Goal: Information Seeking & Learning: Get advice/opinions

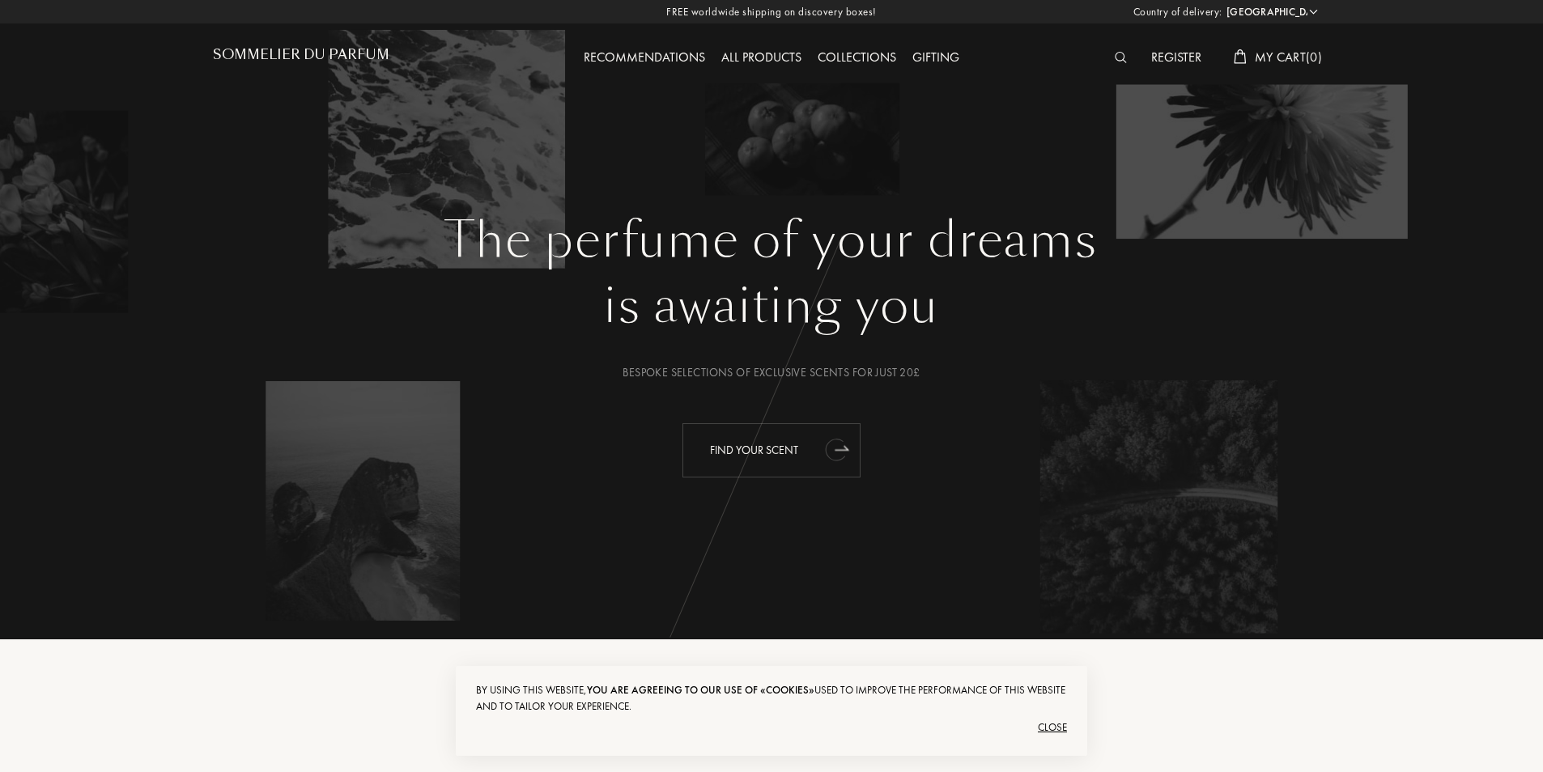
click at [710, 443] on div "Find your scent" at bounding box center [772, 450] width 178 height 54
click at [735, 450] on div "Find your scent" at bounding box center [772, 450] width 178 height 54
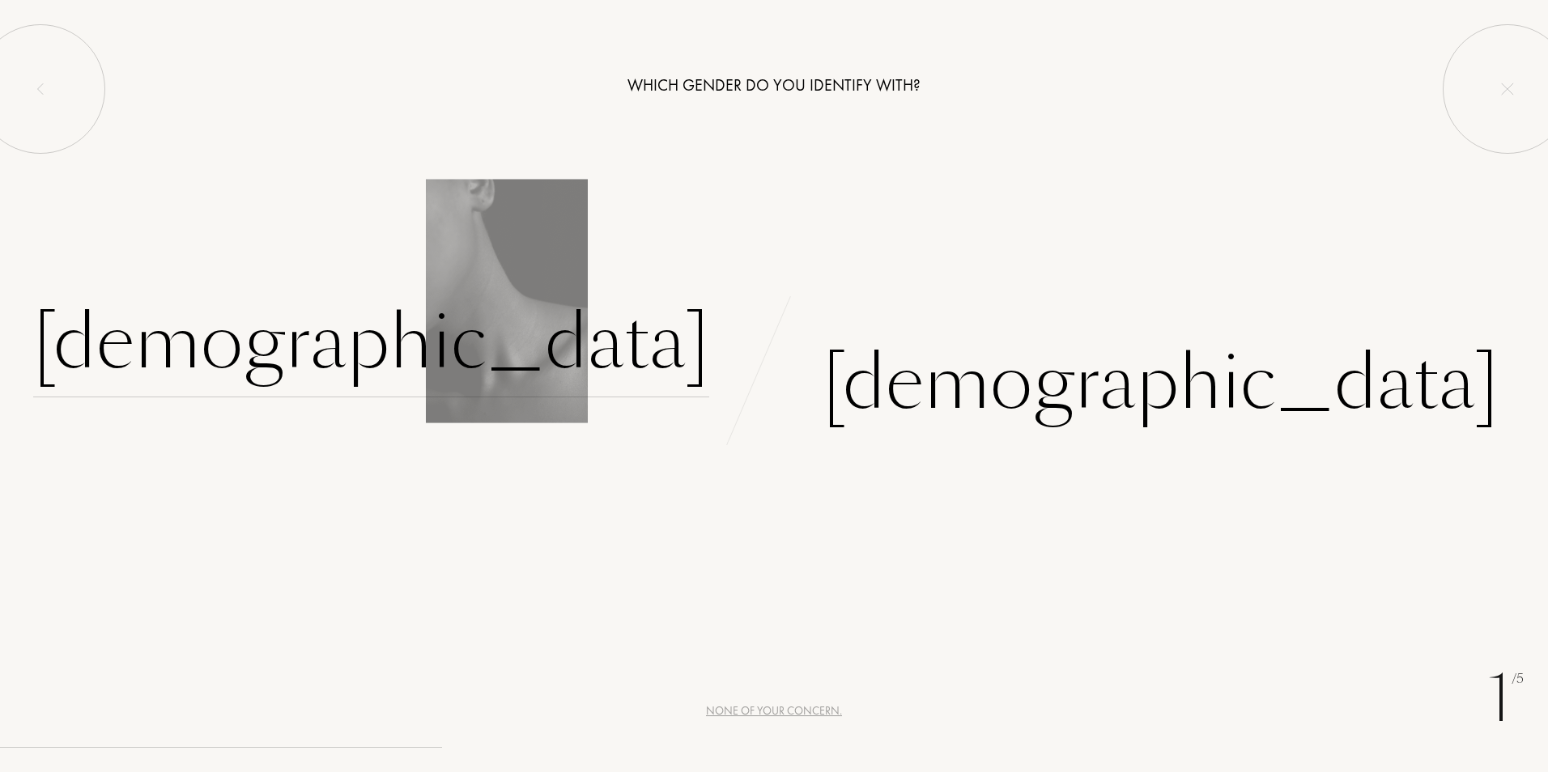
click at [629, 379] on div "Female" at bounding box center [371, 342] width 676 height 109
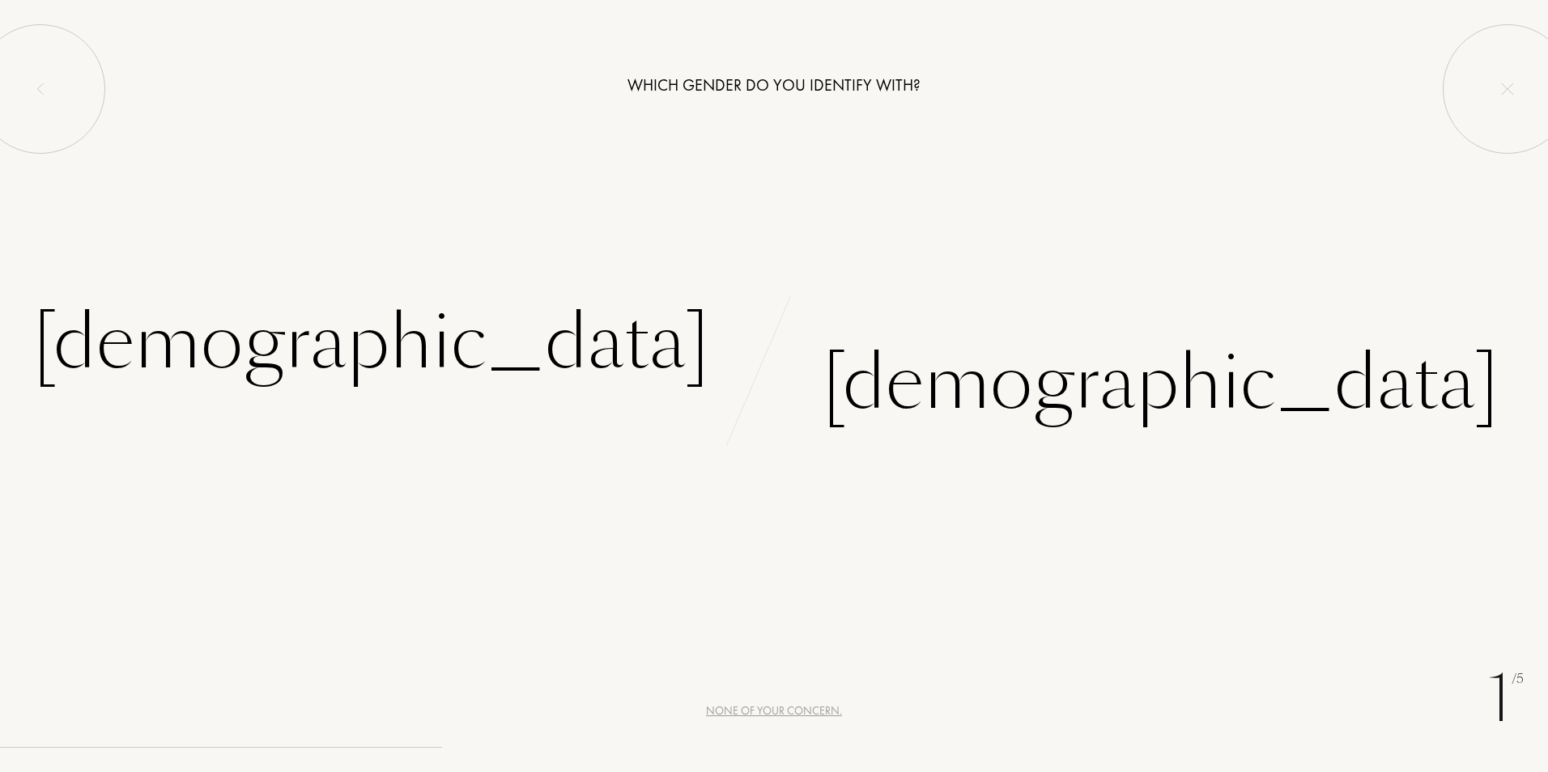
click at [772, 708] on div "None of your concern." at bounding box center [774, 711] width 136 height 17
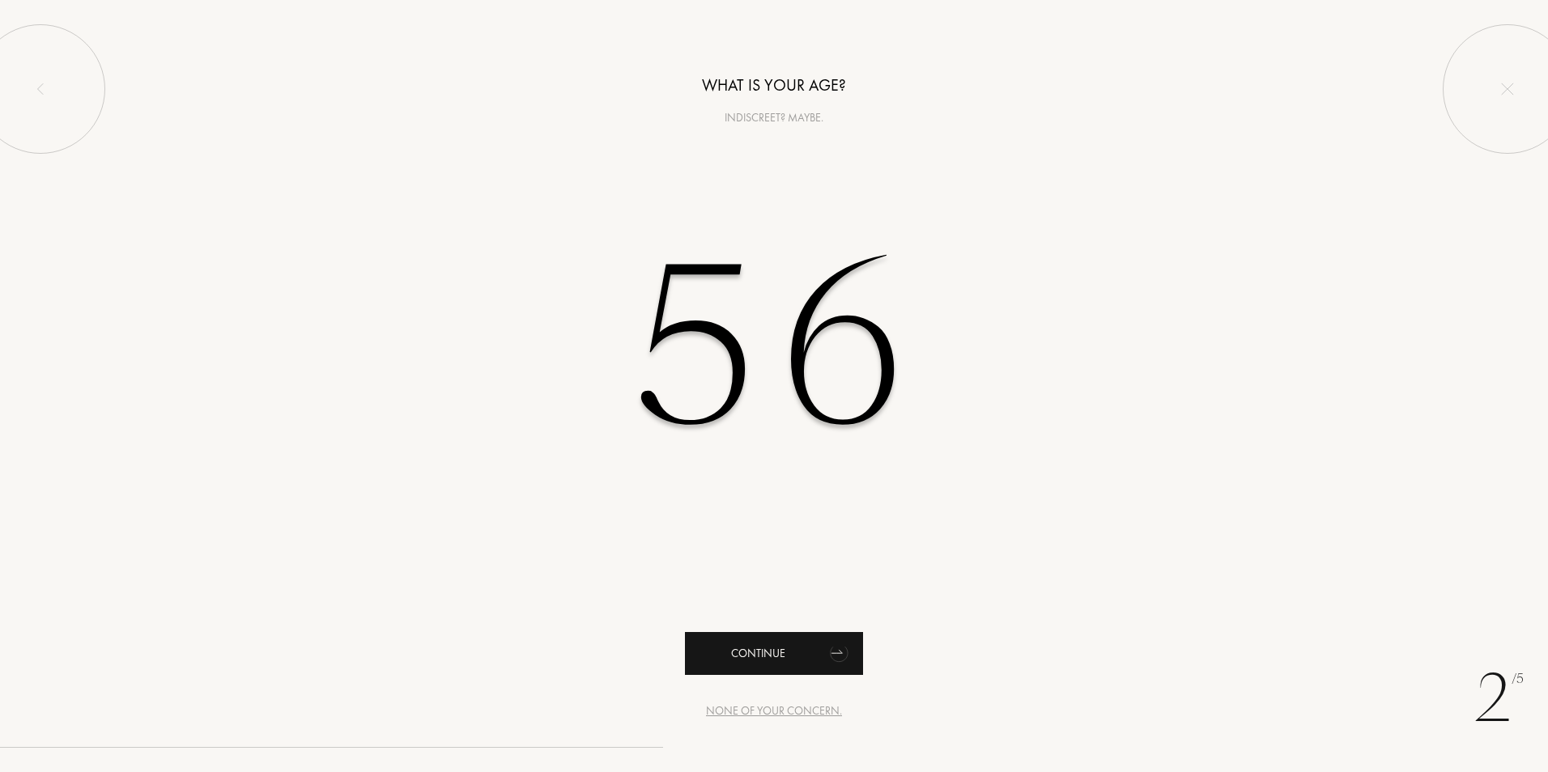
type input "56"
click at [763, 660] on div "Continue" at bounding box center [774, 653] width 178 height 43
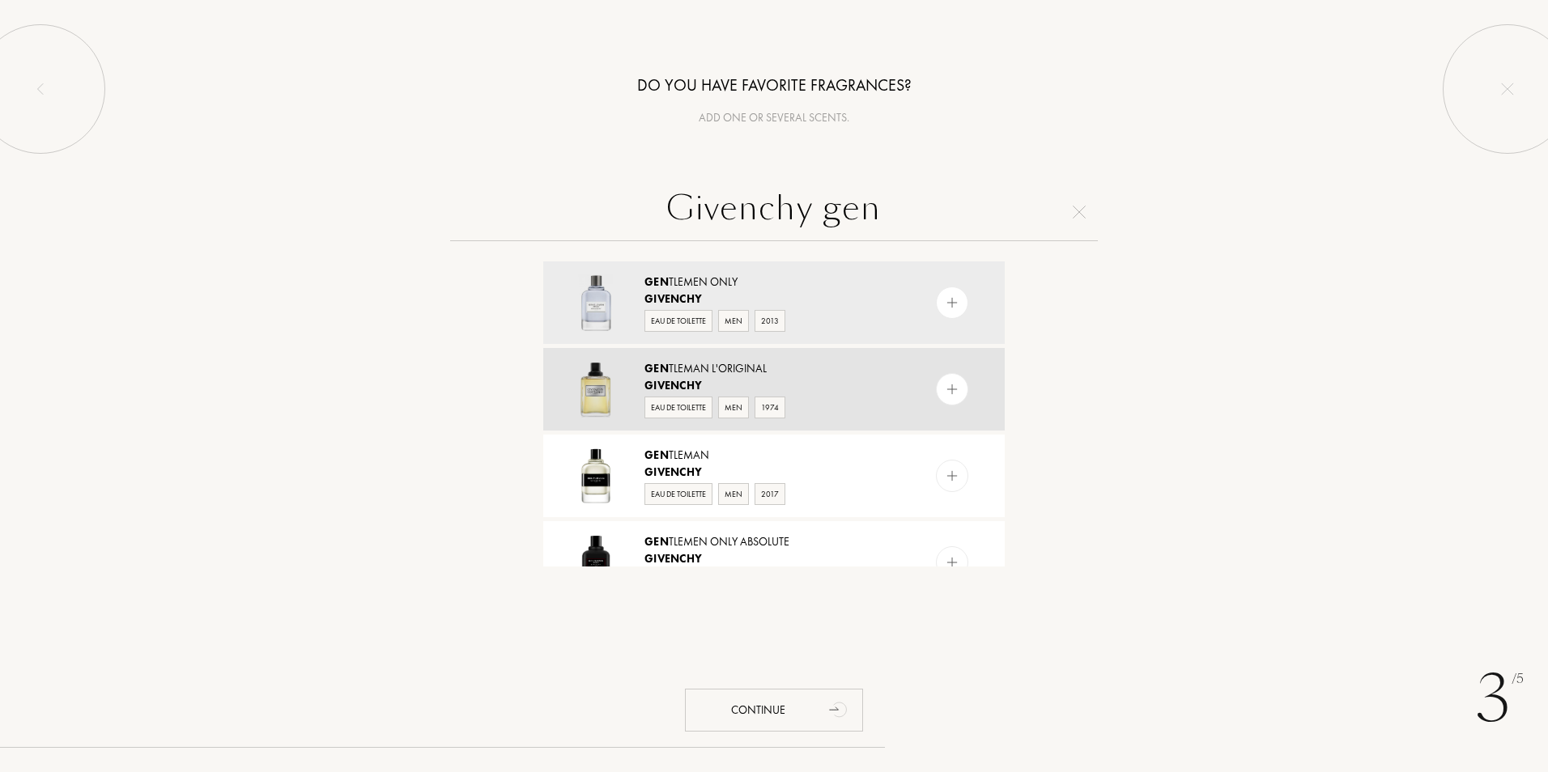
type input "Givenchy gen"
click at [678, 390] on span "Givenchy" at bounding box center [673, 385] width 57 height 15
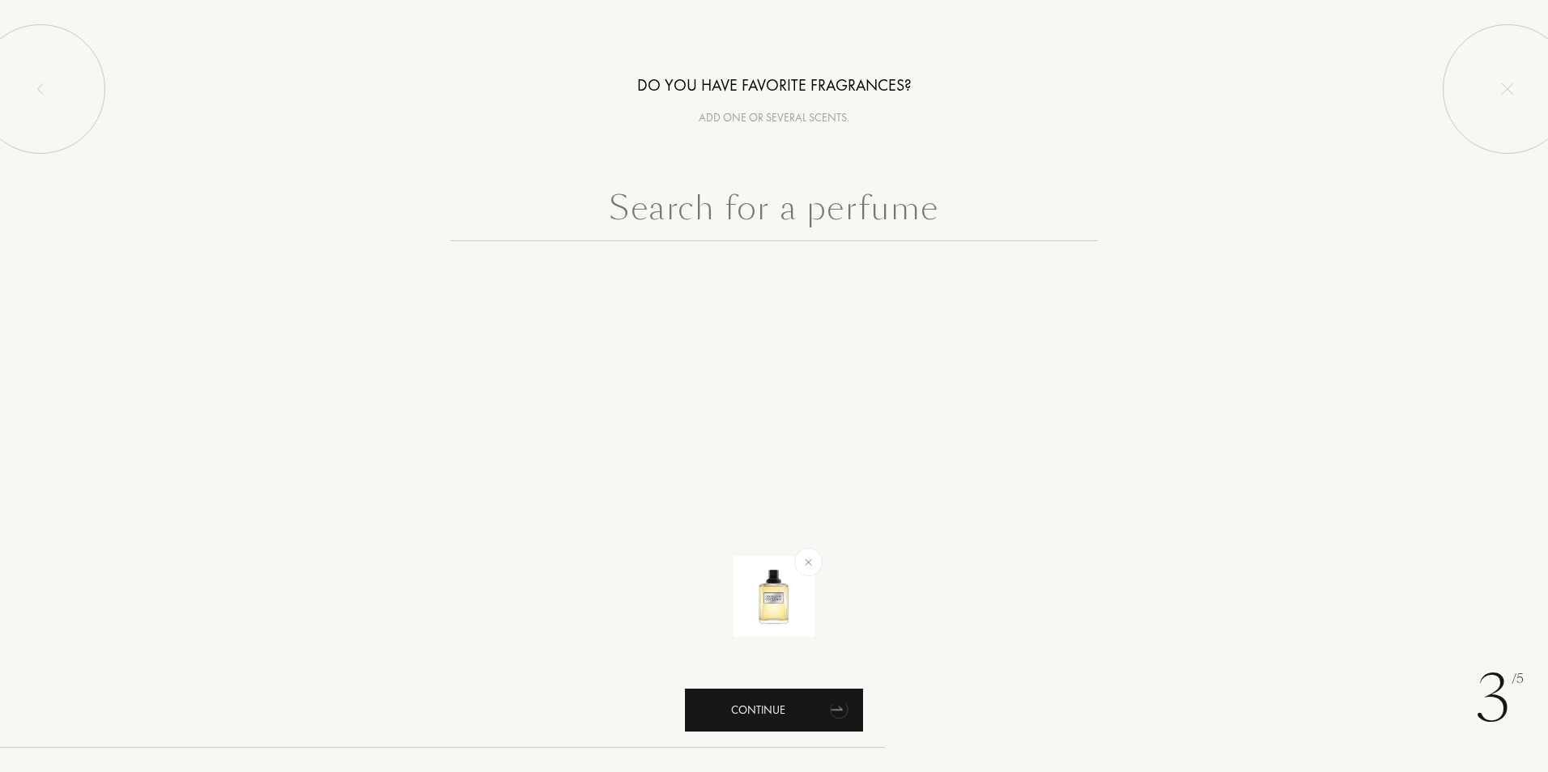
click at [754, 705] on div "Continue" at bounding box center [774, 710] width 178 height 43
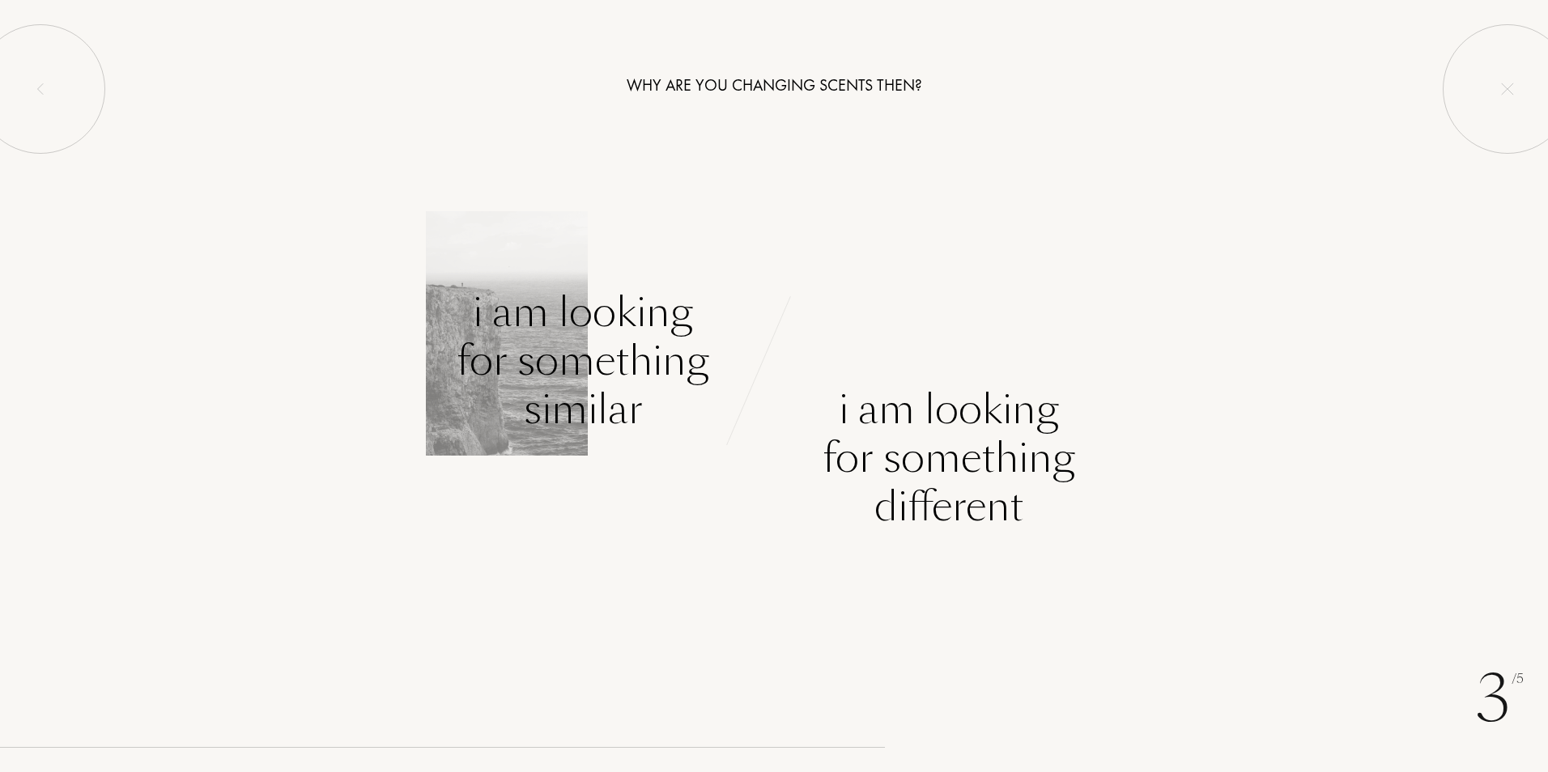
click at [619, 363] on div "I am looking for something similar" at bounding box center [583, 361] width 253 height 146
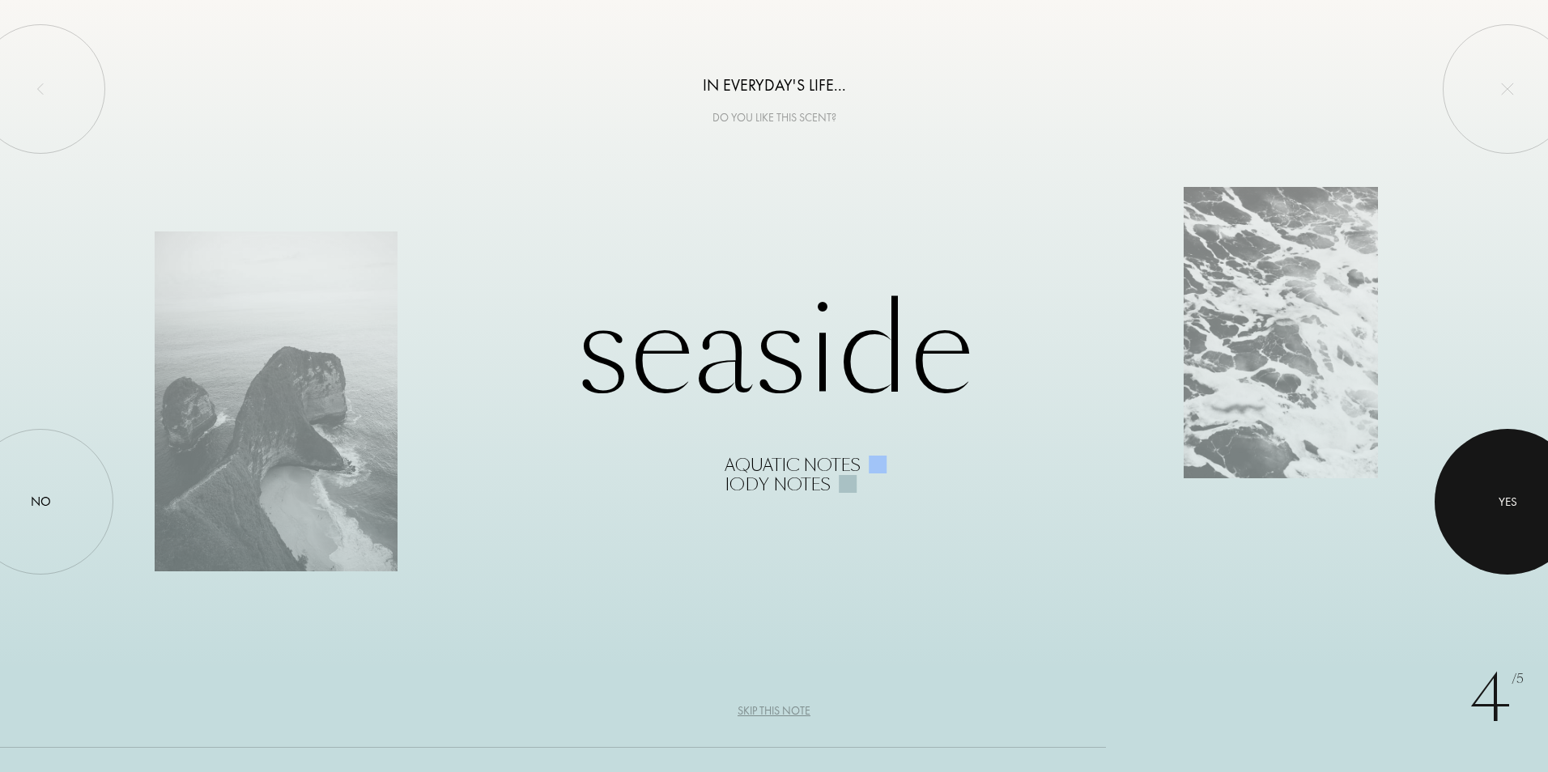
click at [1490, 504] on div at bounding box center [1508, 502] width 146 height 146
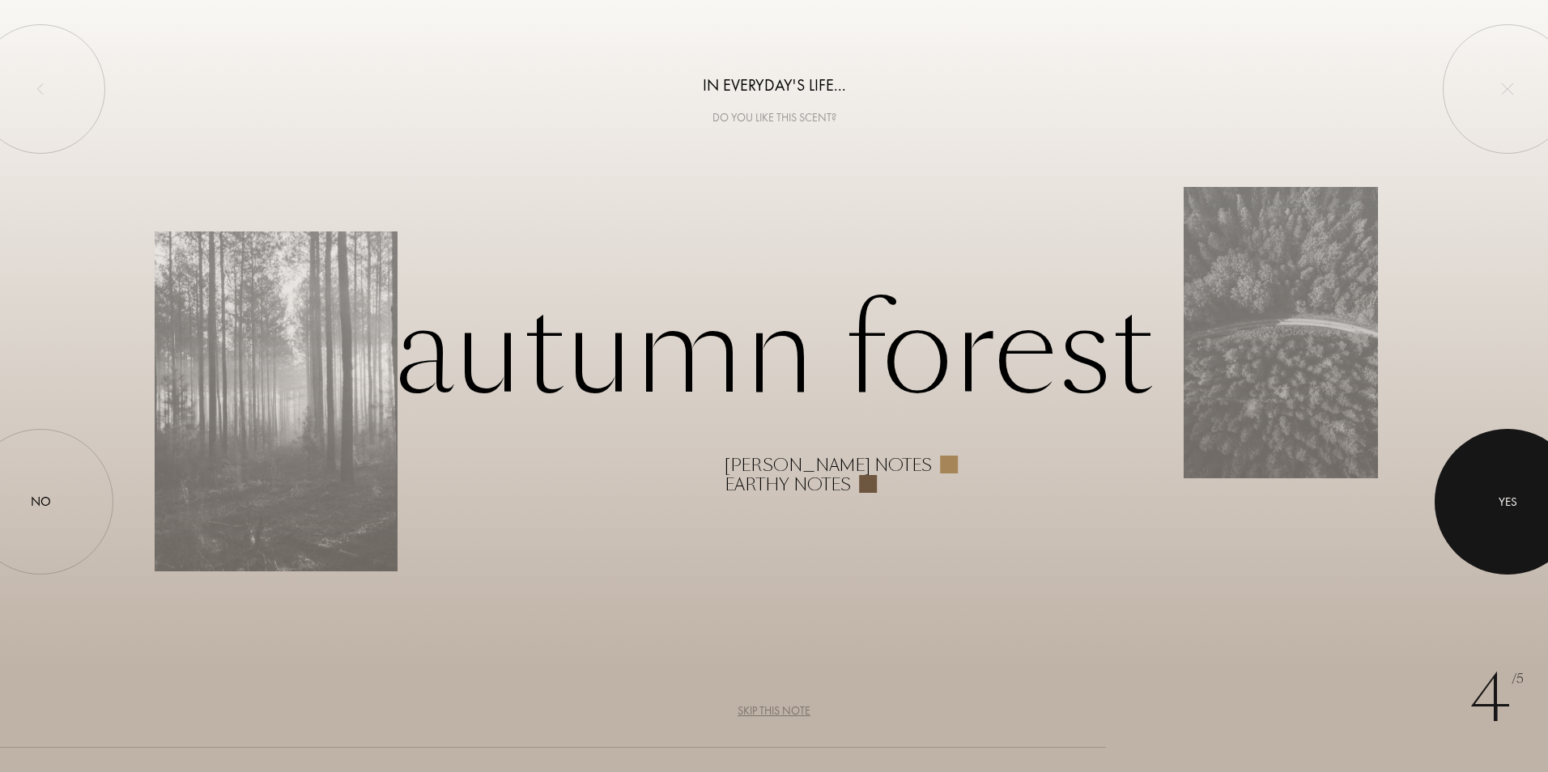
click at [1490, 504] on div at bounding box center [1508, 502] width 146 height 146
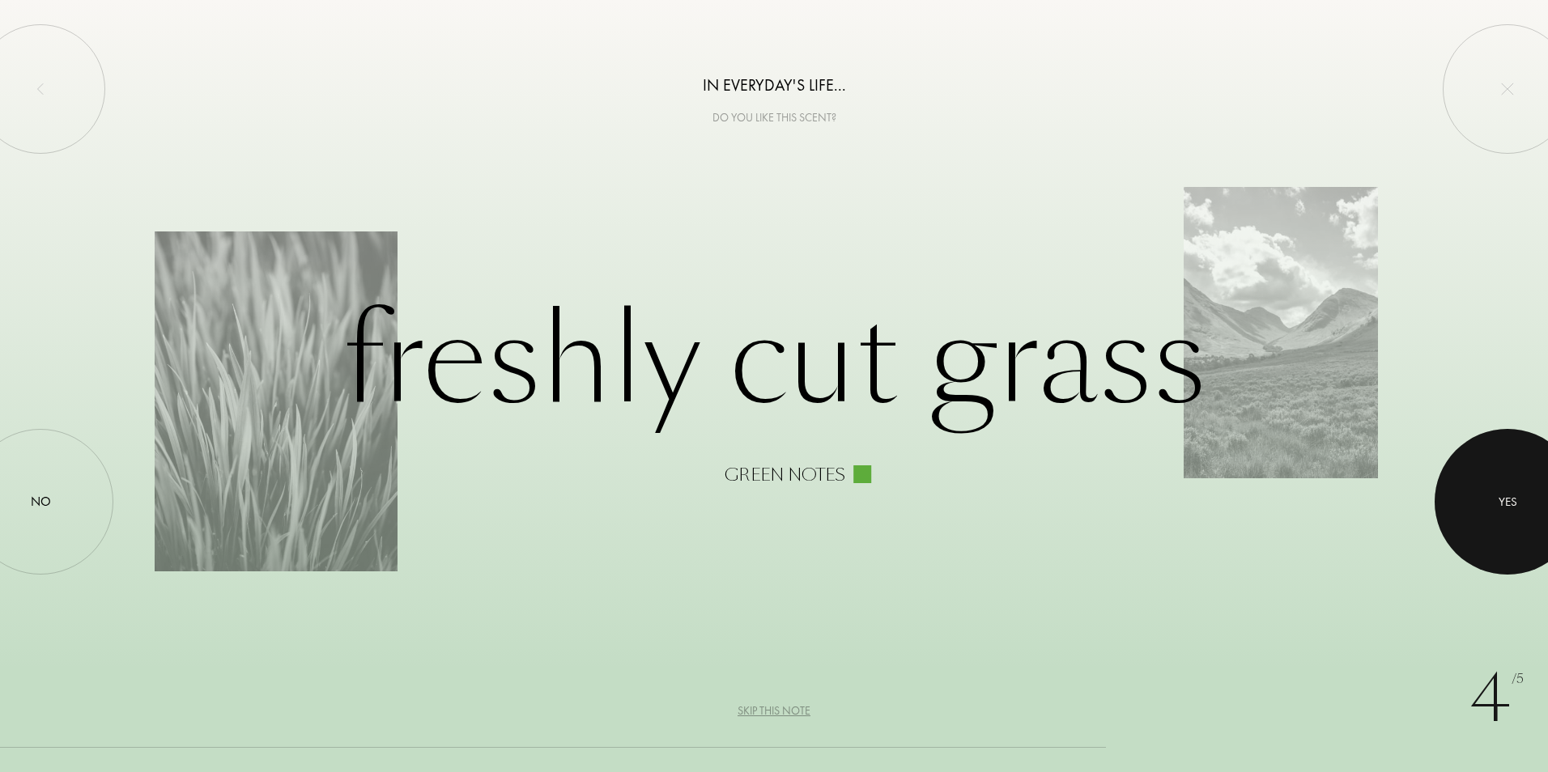
click at [1490, 504] on div at bounding box center [1508, 502] width 146 height 146
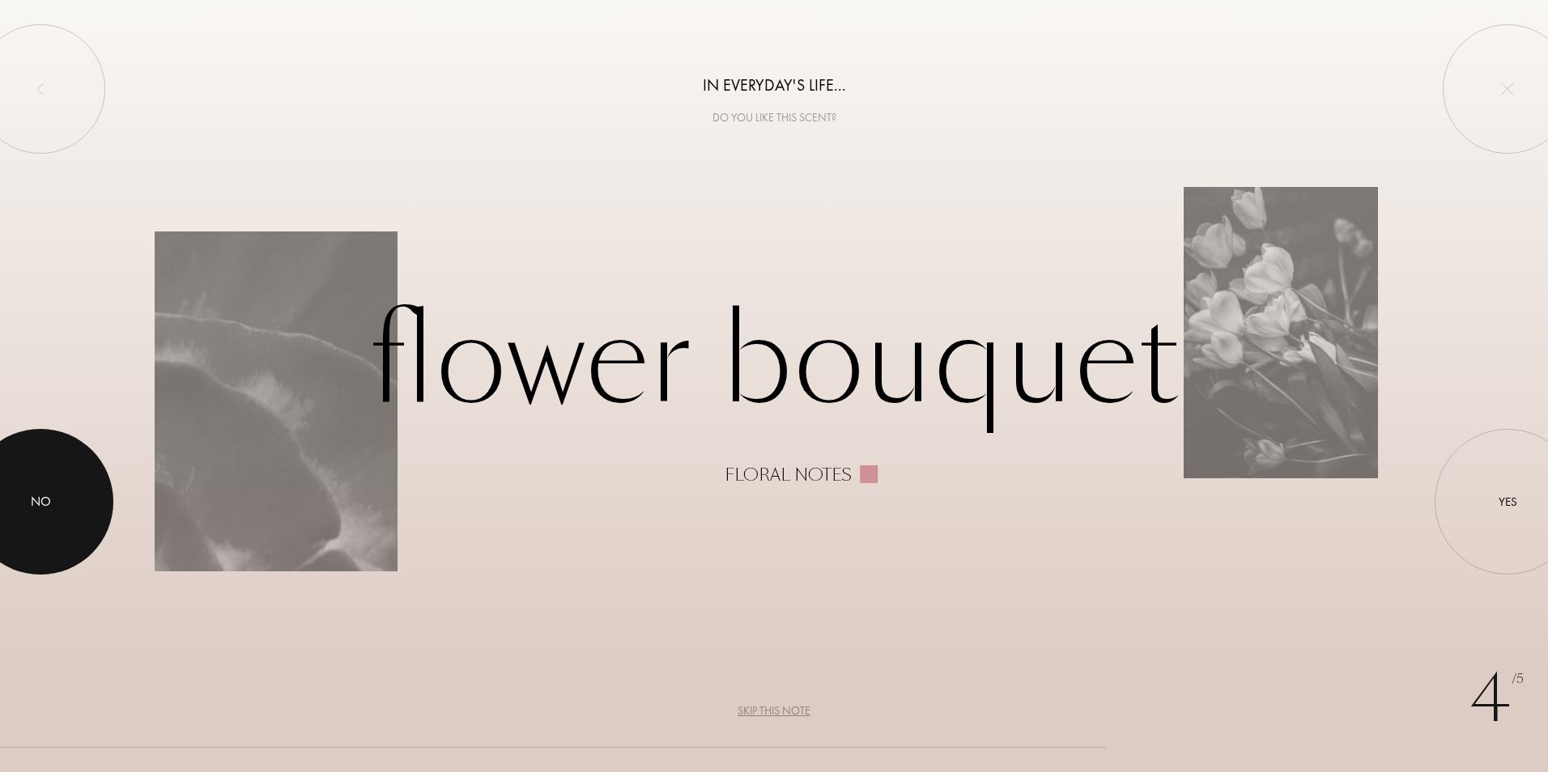
click at [29, 496] on div at bounding box center [41, 502] width 146 height 146
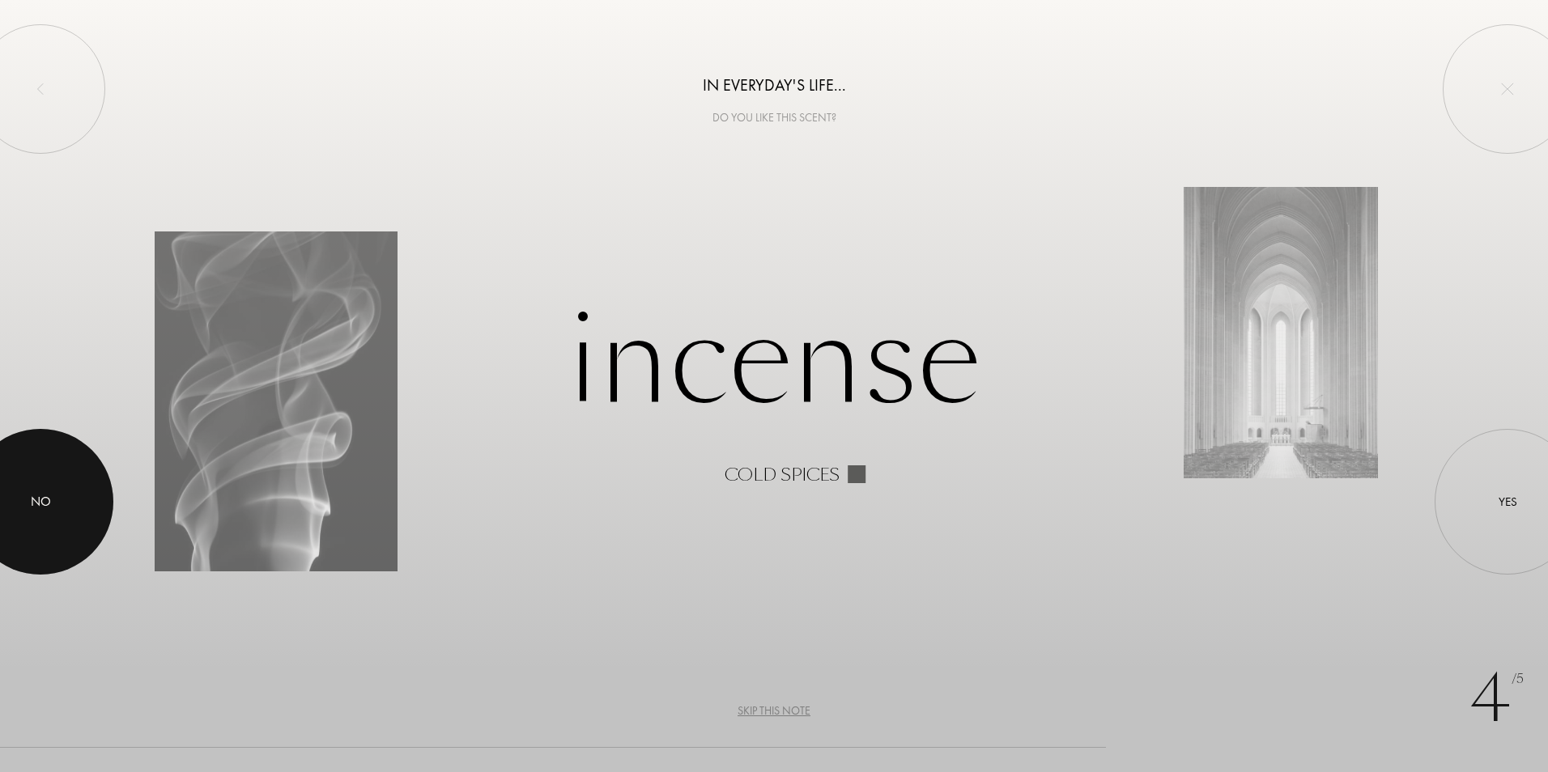
click at [29, 496] on div at bounding box center [41, 502] width 146 height 146
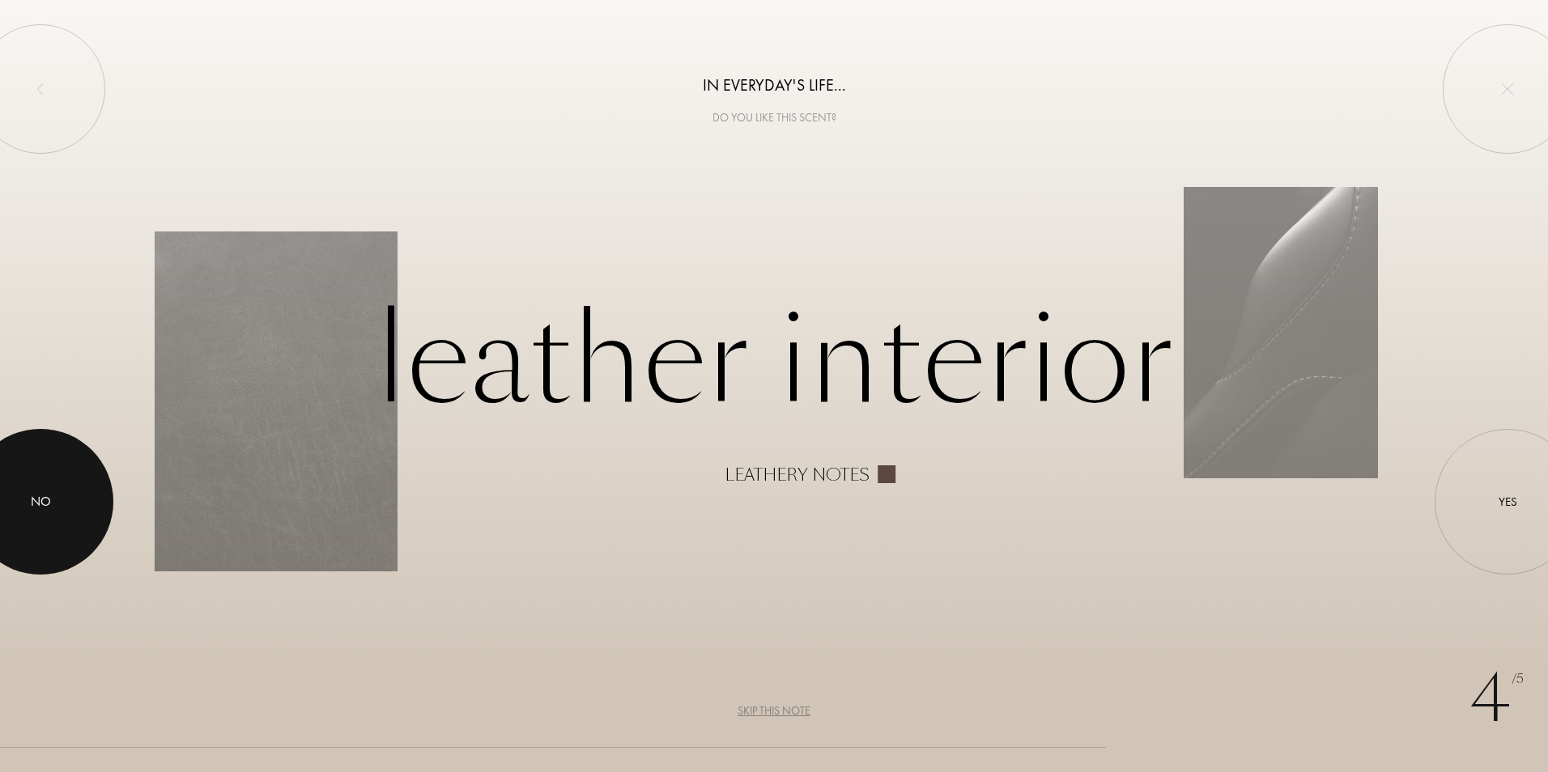
click at [29, 496] on div at bounding box center [41, 502] width 146 height 146
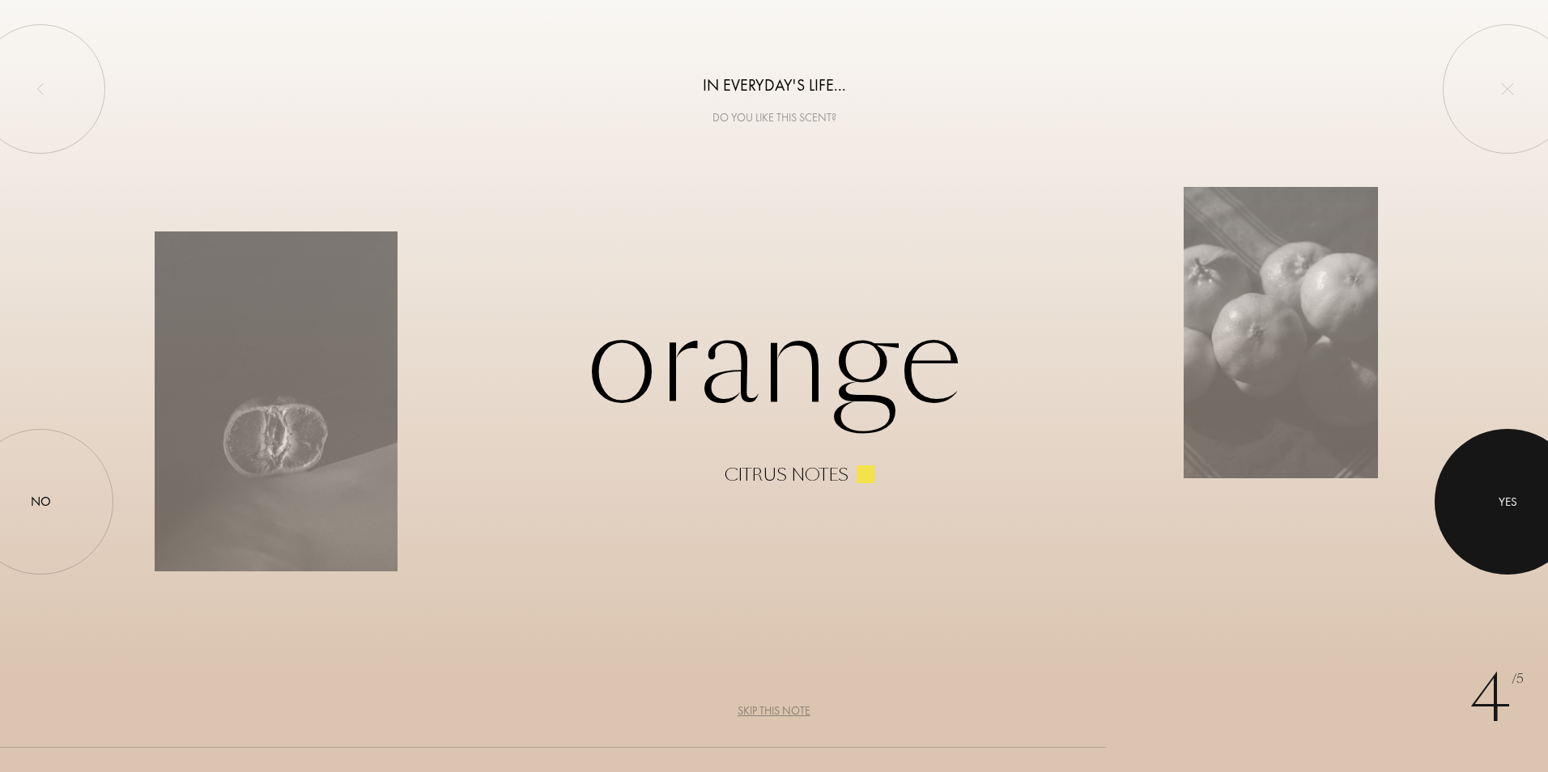
click at [1509, 484] on div at bounding box center [1508, 502] width 146 height 146
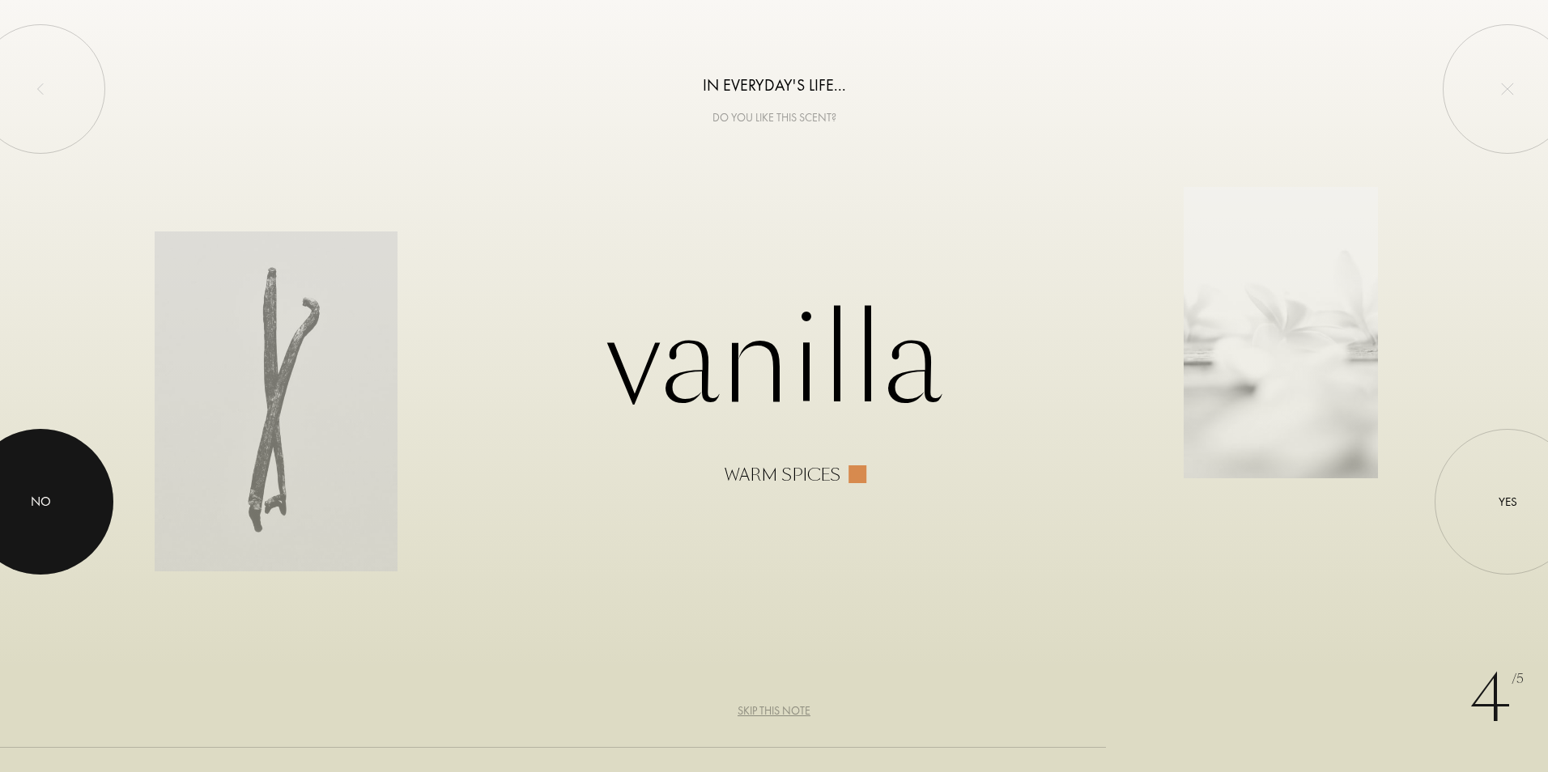
click at [45, 504] on div "No" at bounding box center [41, 501] width 20 height 19
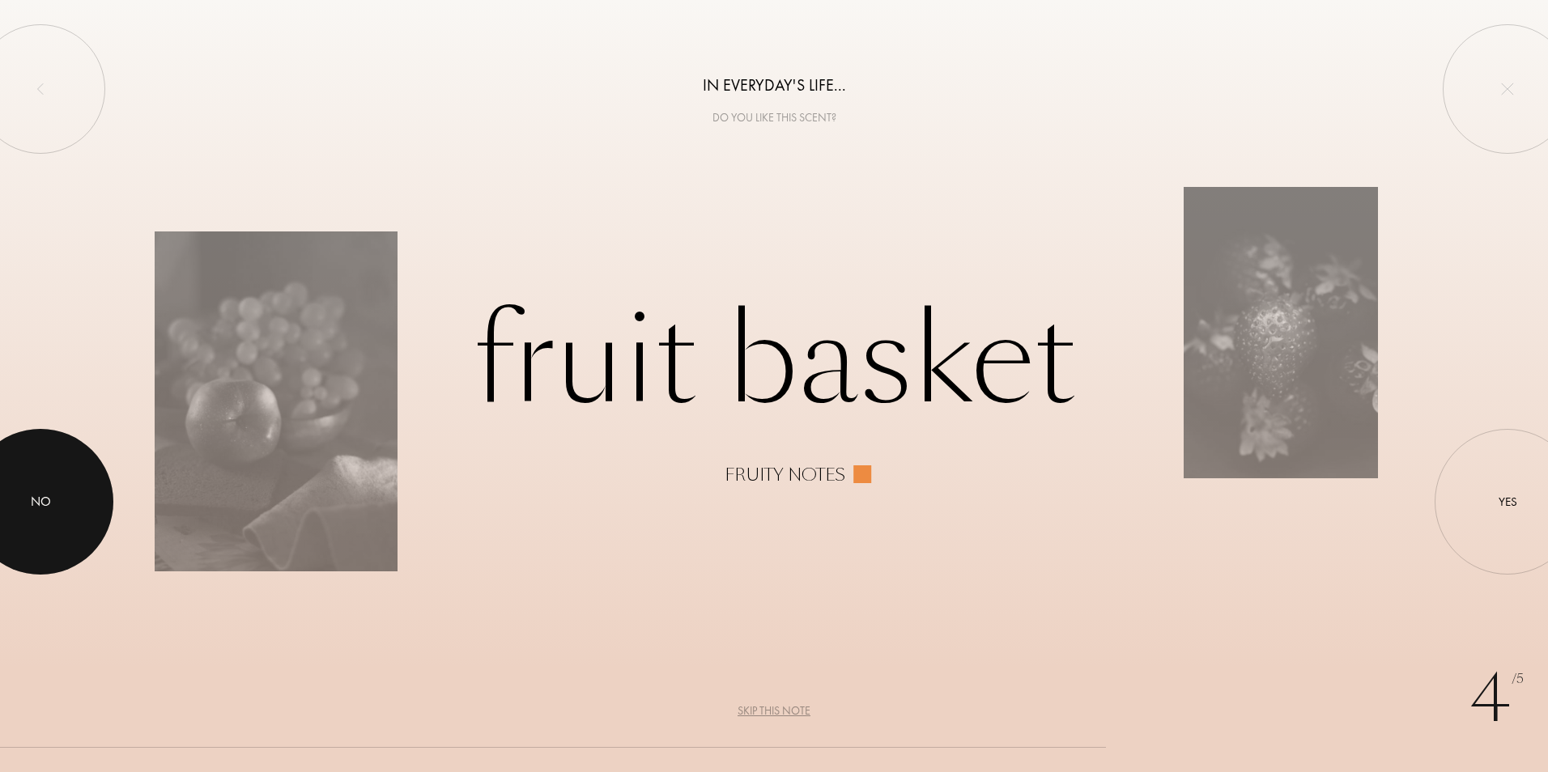
click at [45, 504] on div "No" at bounding box center [41, 501] width 20 height 19
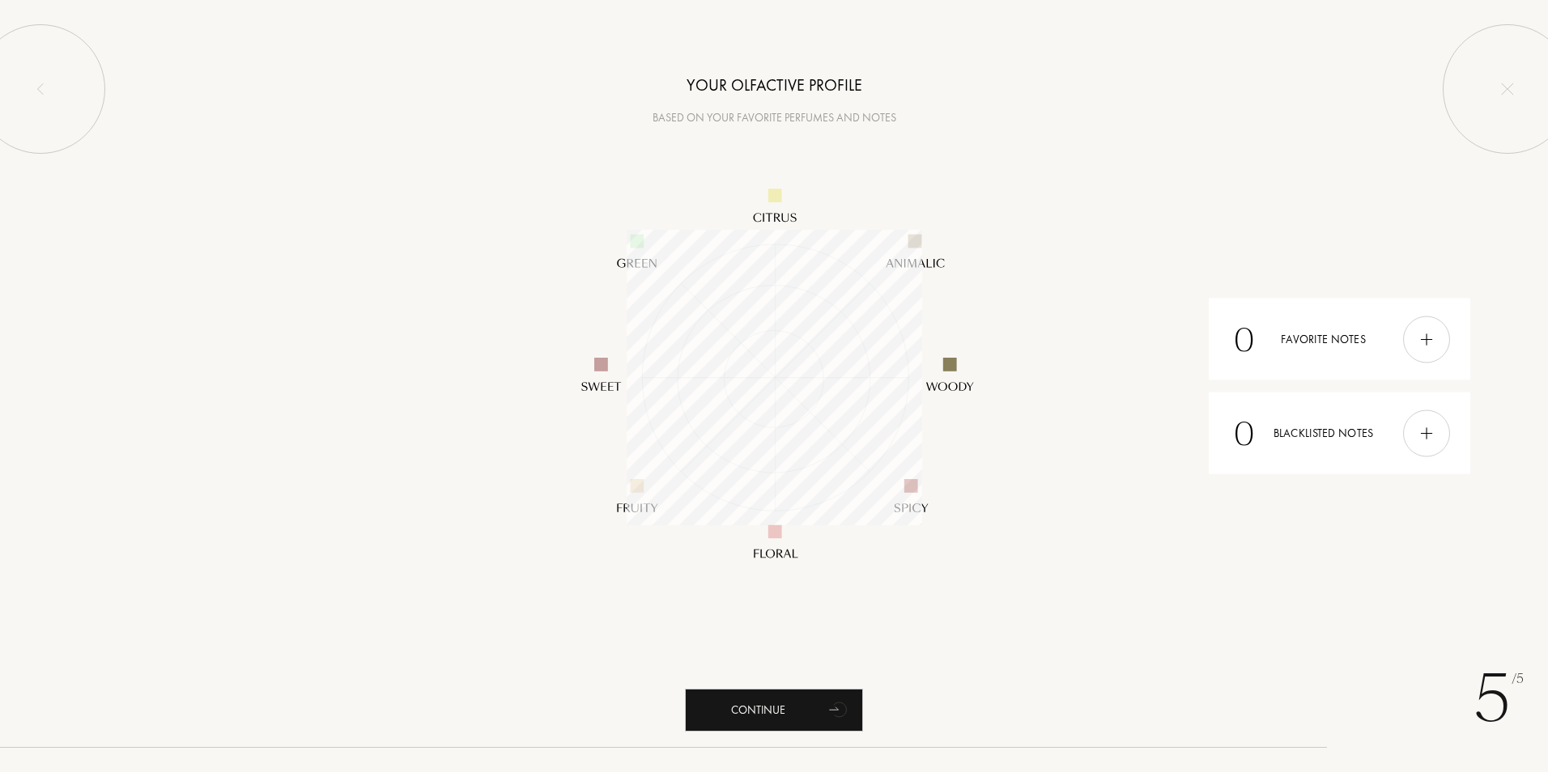
scroll to position [296, 296]
click at [1431, 330] on img at bounding box center [1427, 339] width 18 height 18
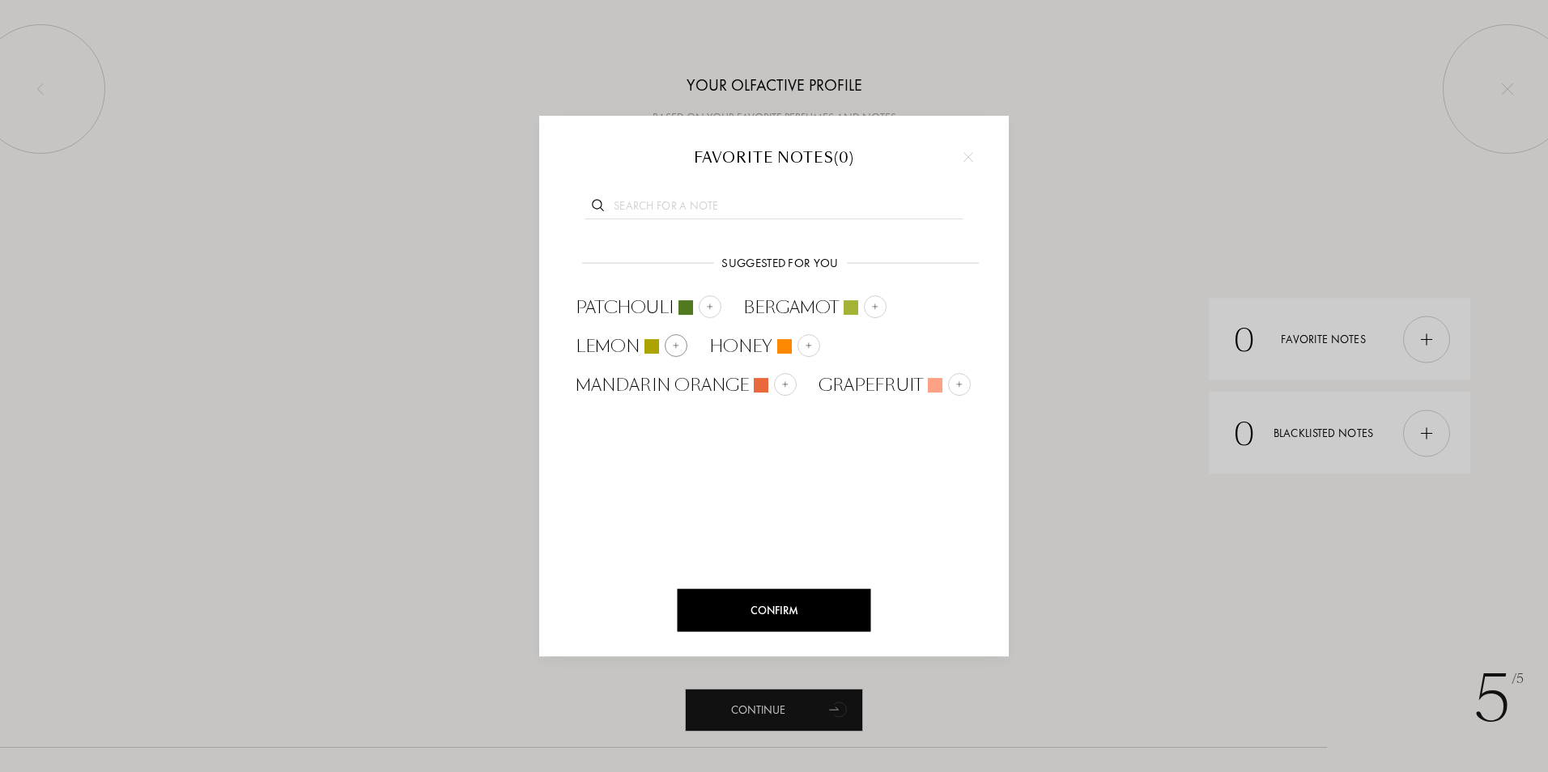
click at [625, 345] on span "Lemon" at bounding box center [608, 346] width 64 height 24
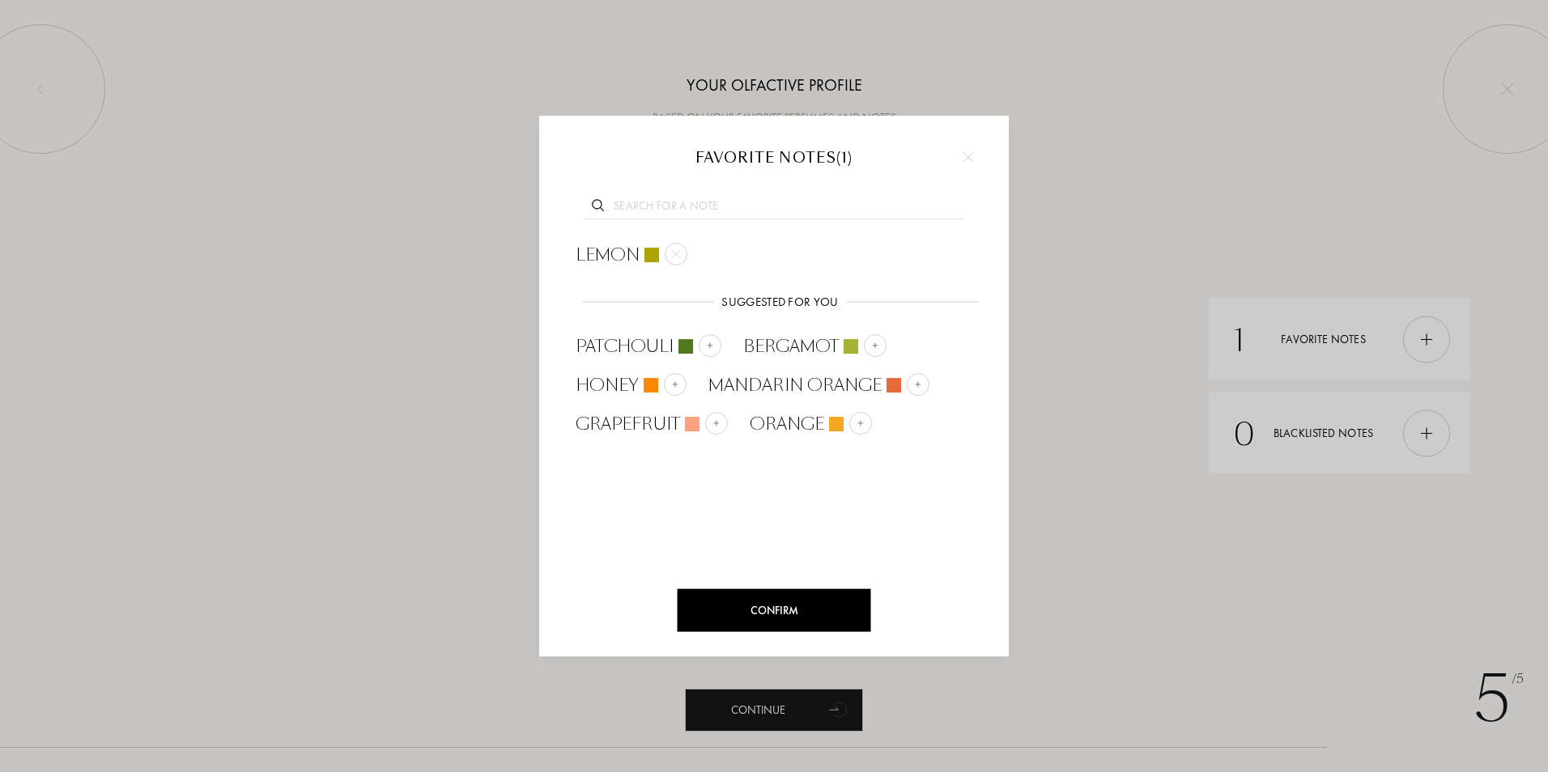
click at [792, 607] on div "Confirm" at bounding box center [775, 610] width 194 height 43
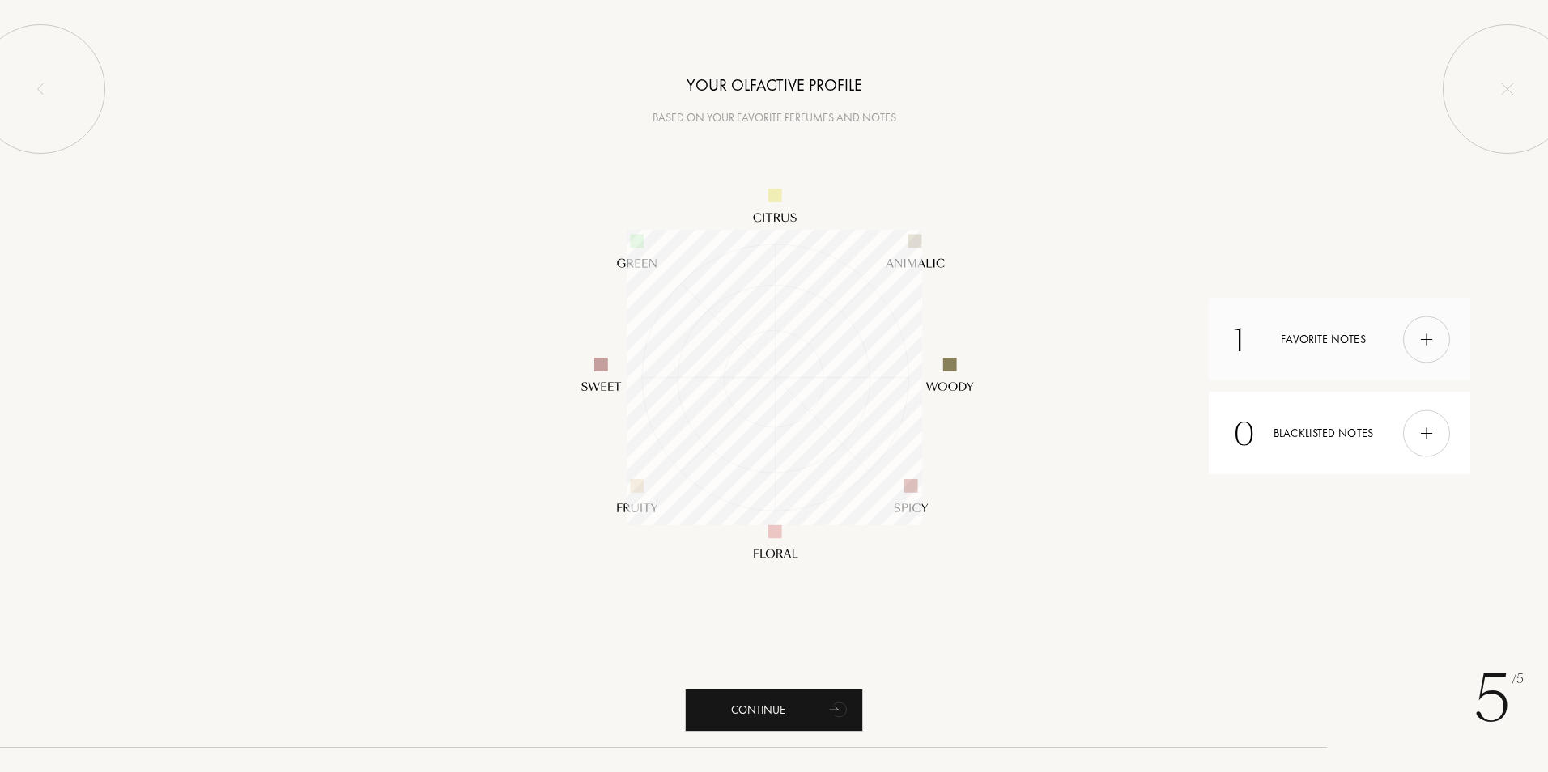
click at [1330, 339] on div "1 Favorite notes" at bounding box center [1340, 340] width 262 height 82
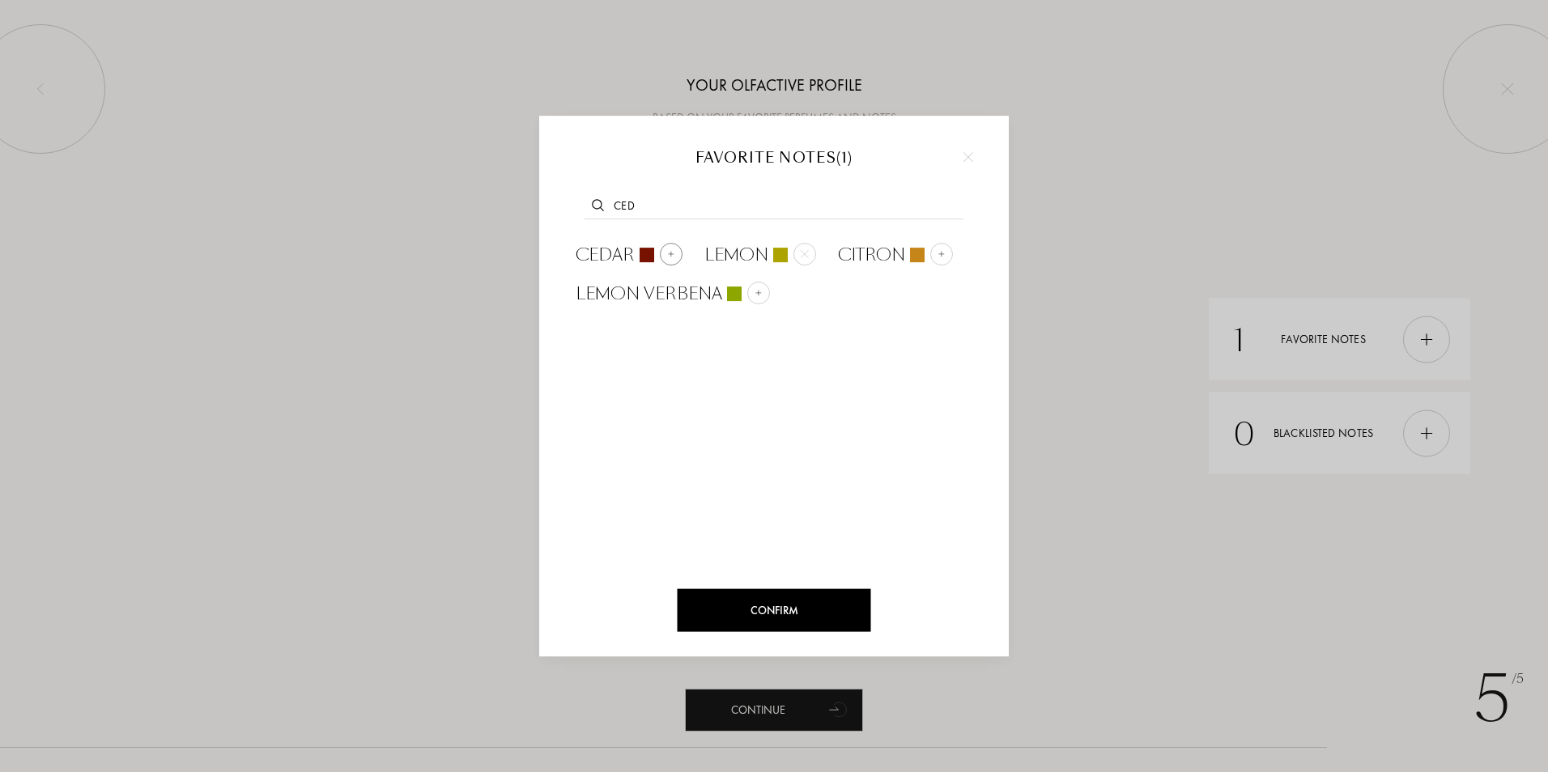
type input "Ced"
click at [608, 253] on span "Cedar" at bounding box center [605, 255] width 59 height 24
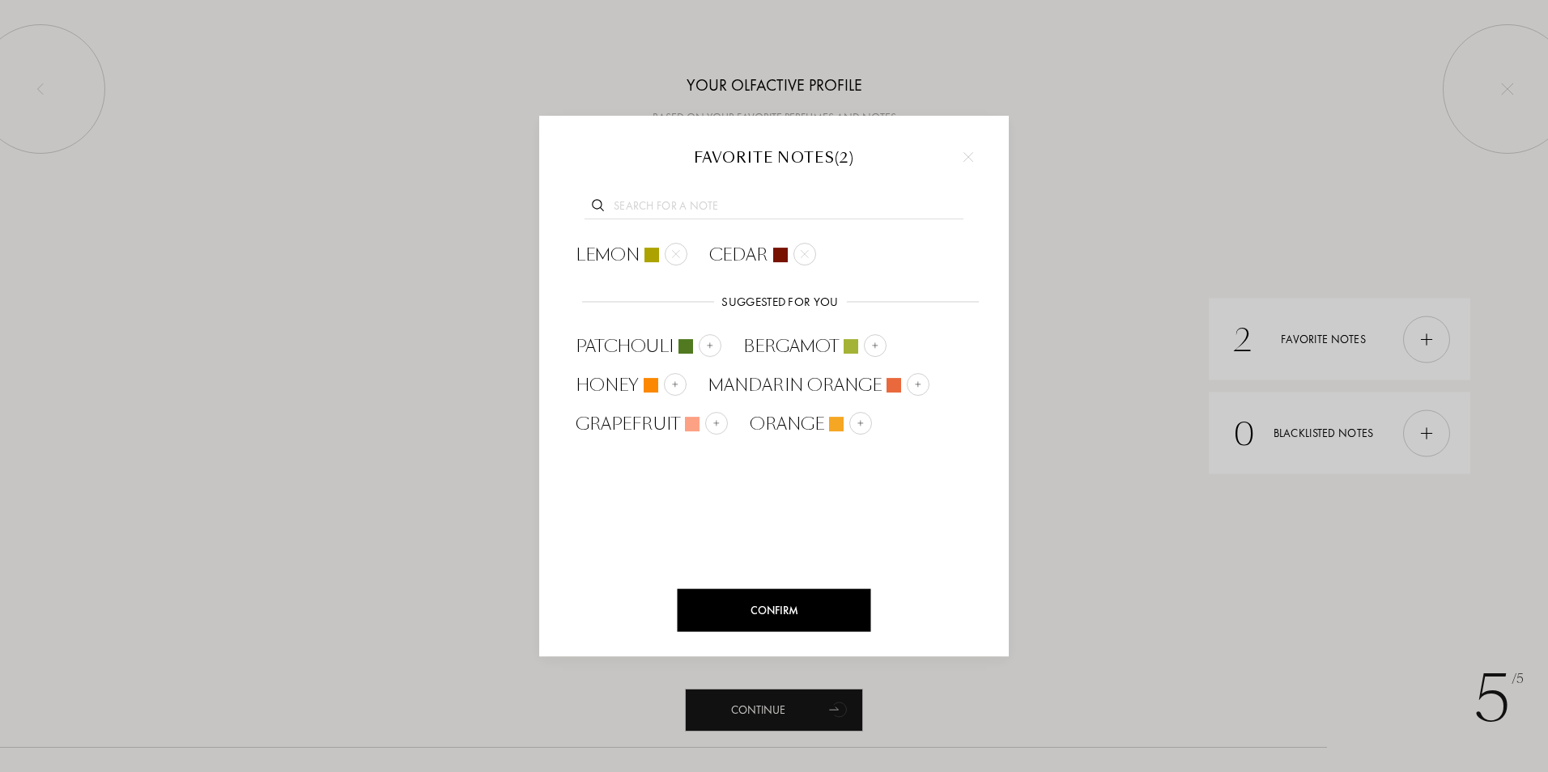
click at [1415, 331] on div at bounding box center [774, 386] width 1548 height 772
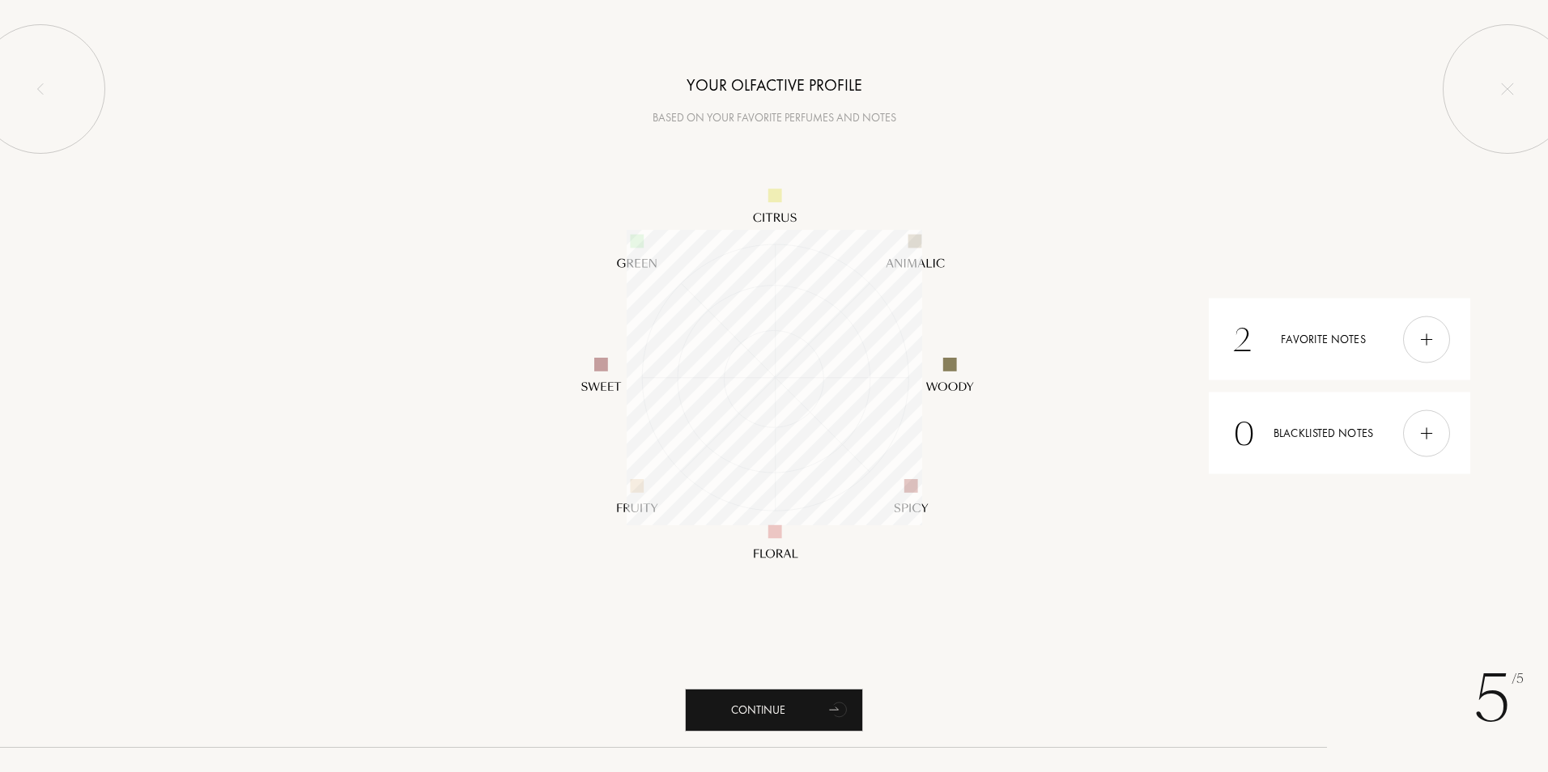
click at [1415, 331] on div at bounding box center [1426, 339] width 47 height 47
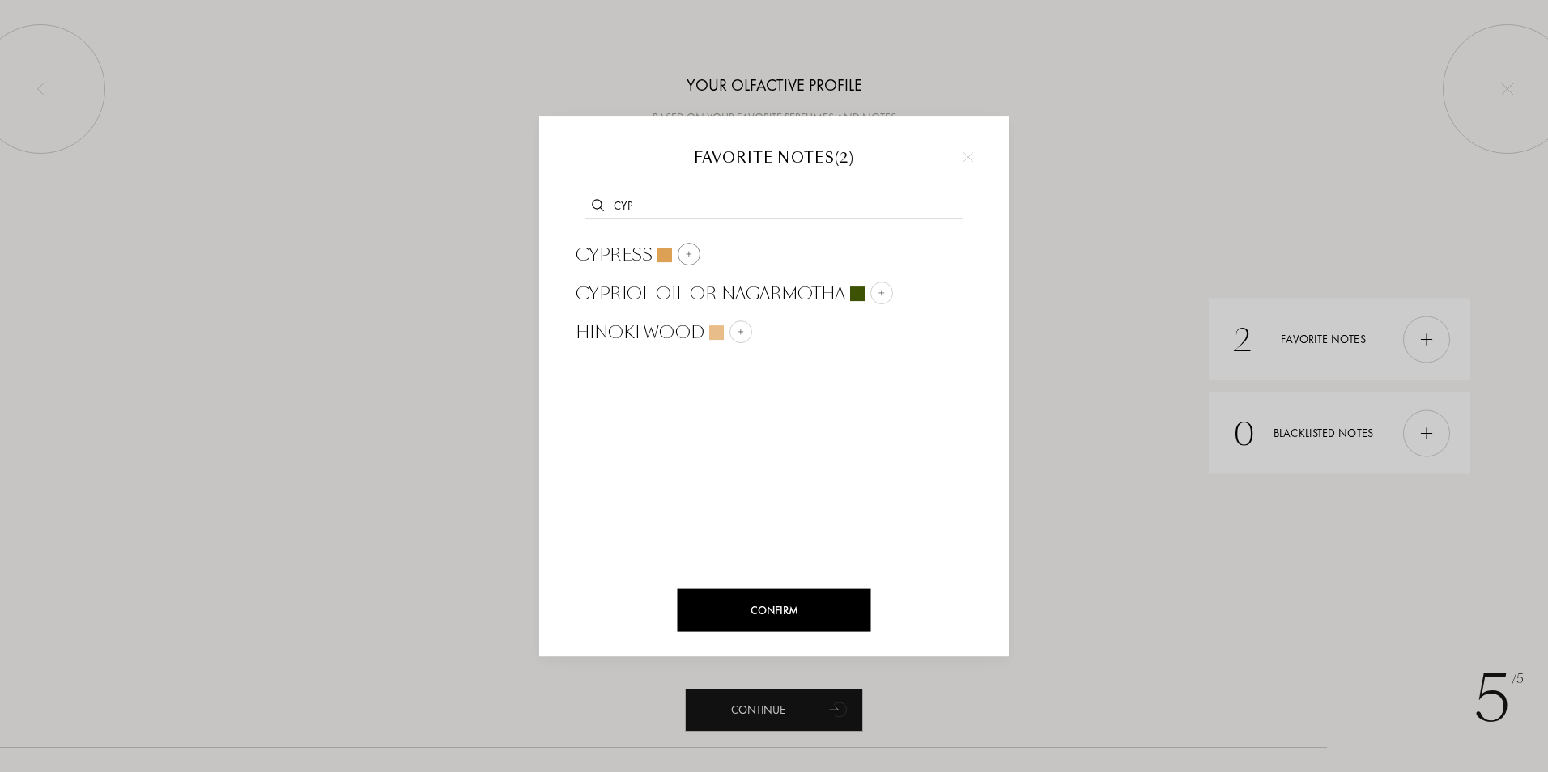
type input "cyp"
click at [617, 253] on span "Cypress" at bounding box center [614, 255] width 77 height 24
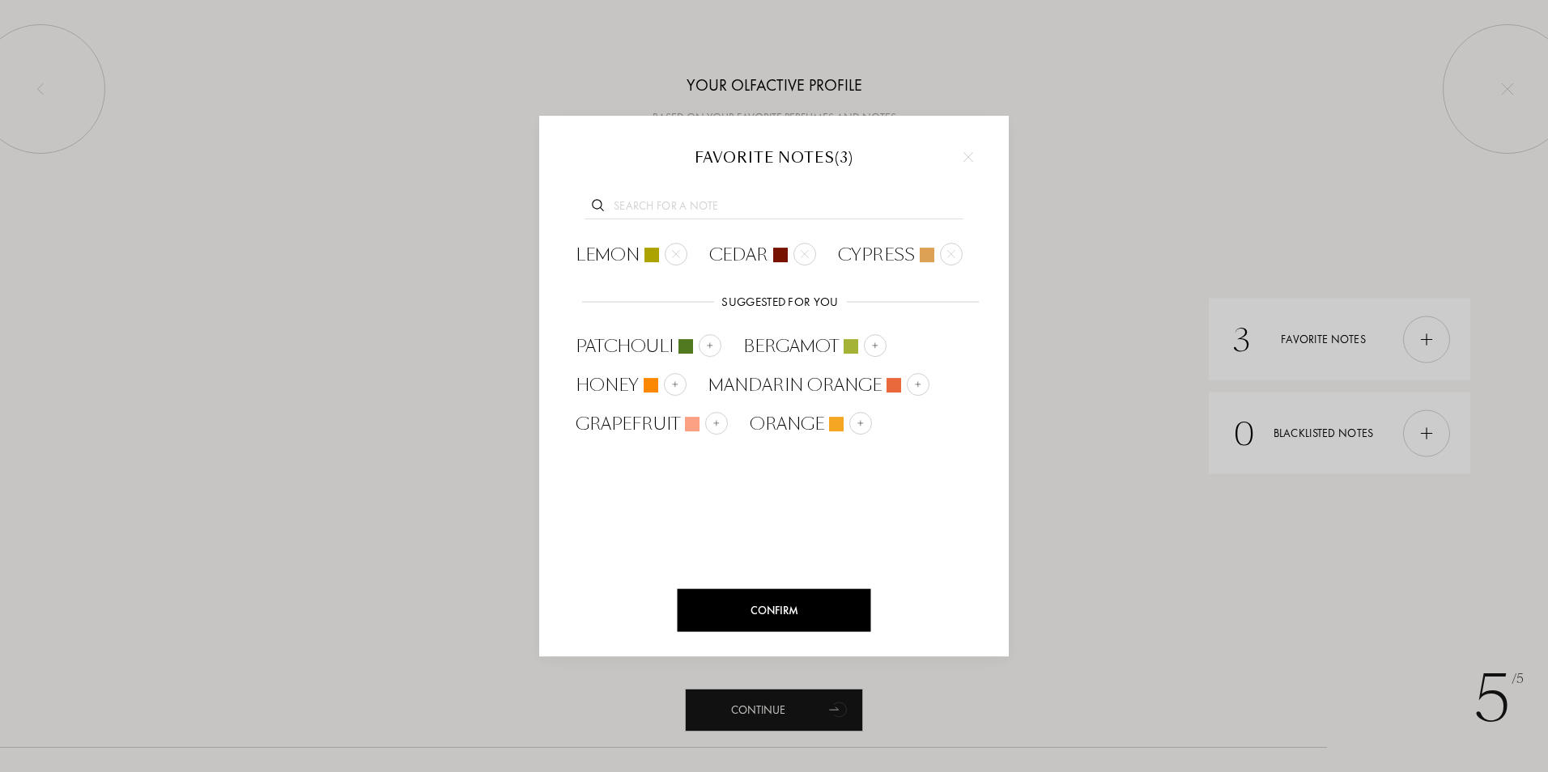
click at [776, 607] on div "Confirm" at bounding box center [775, 610] width 194 height 43
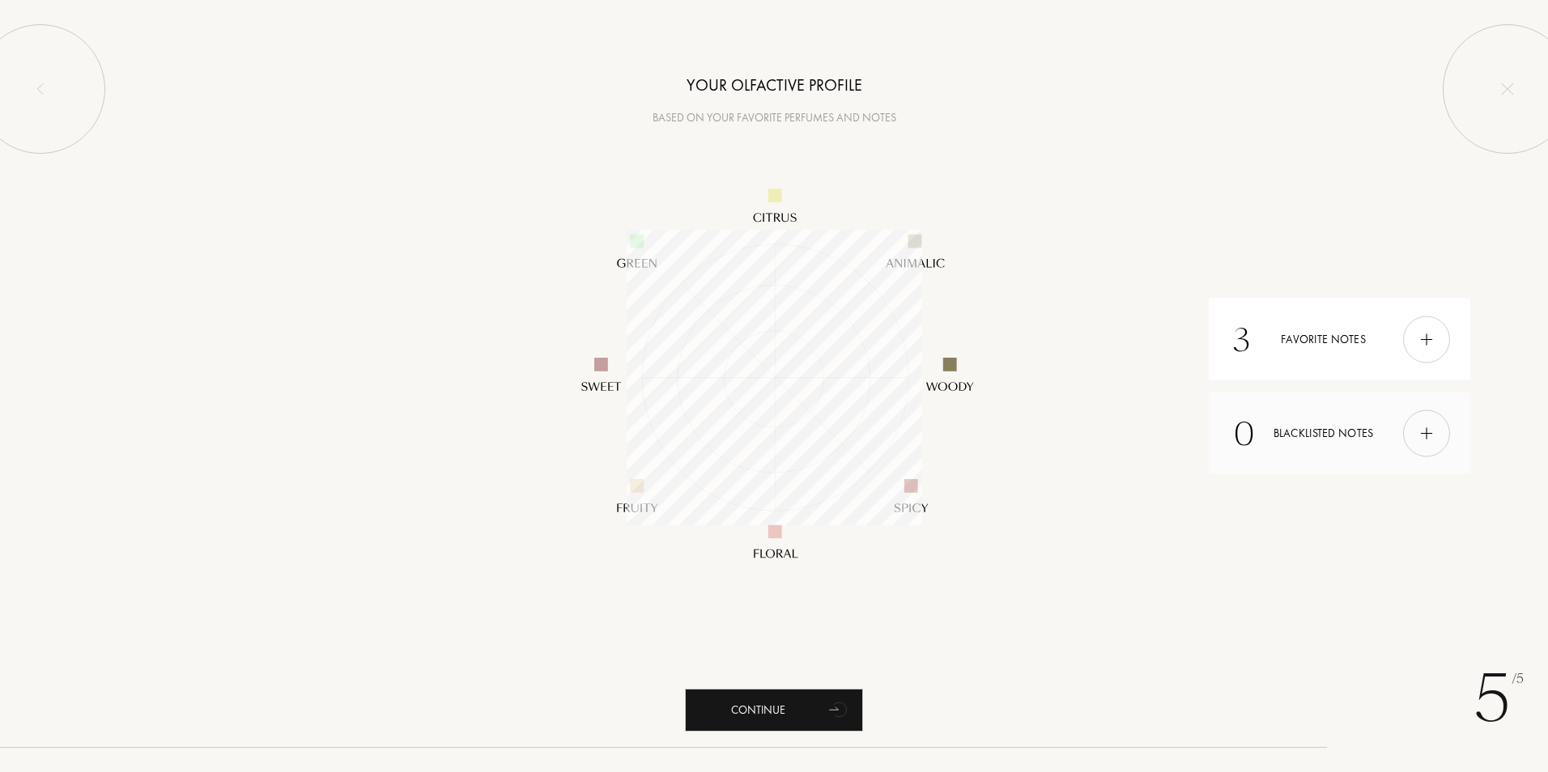
click at [1304, 440] on div "0 Blacklisted notes" at bounding box center [1340, 434] width 262 height 82
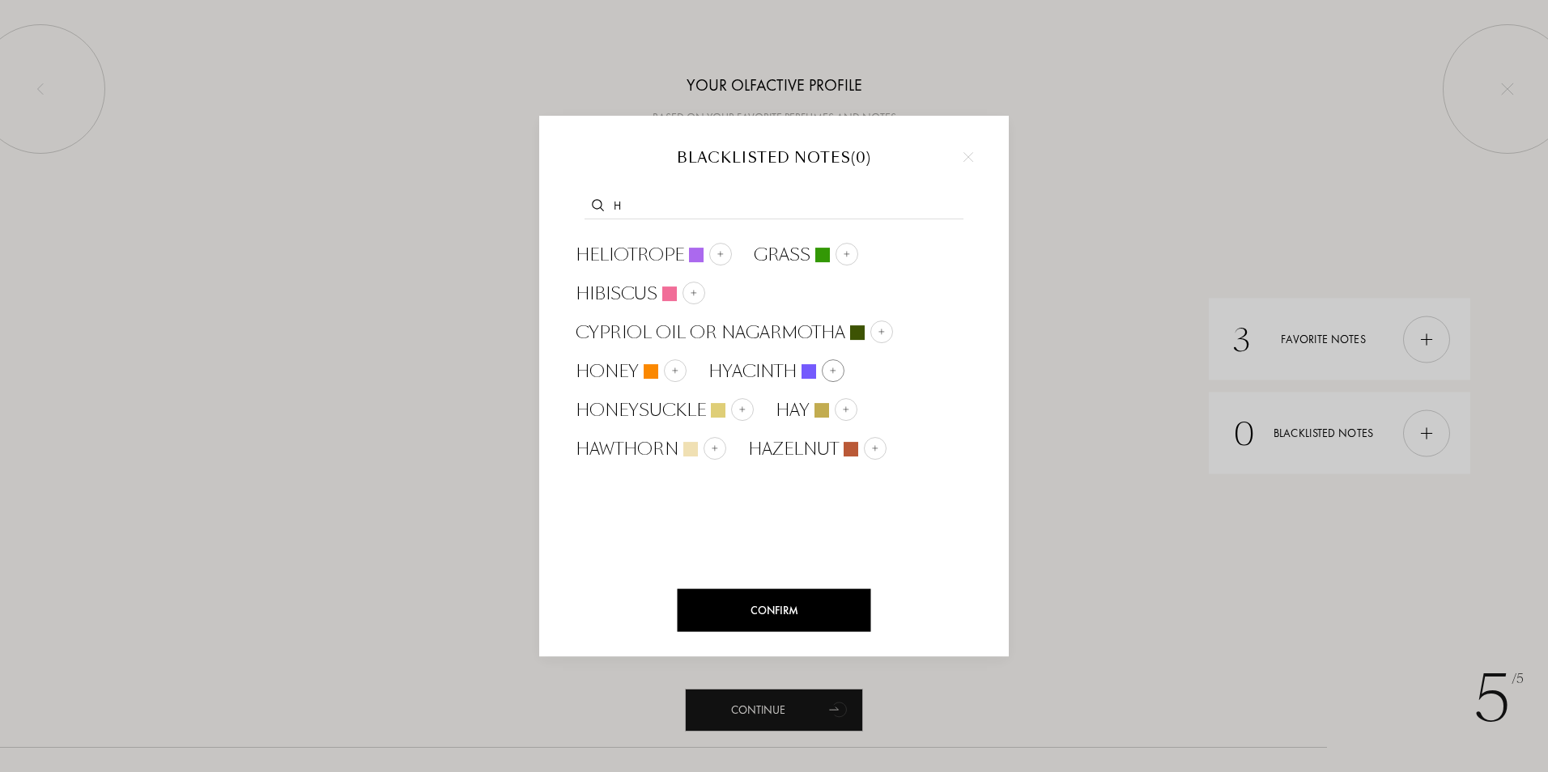
type input "h"
click at [735, 368] on span "Hyacinth" at bounding box center [753, 372] width 88 height 24
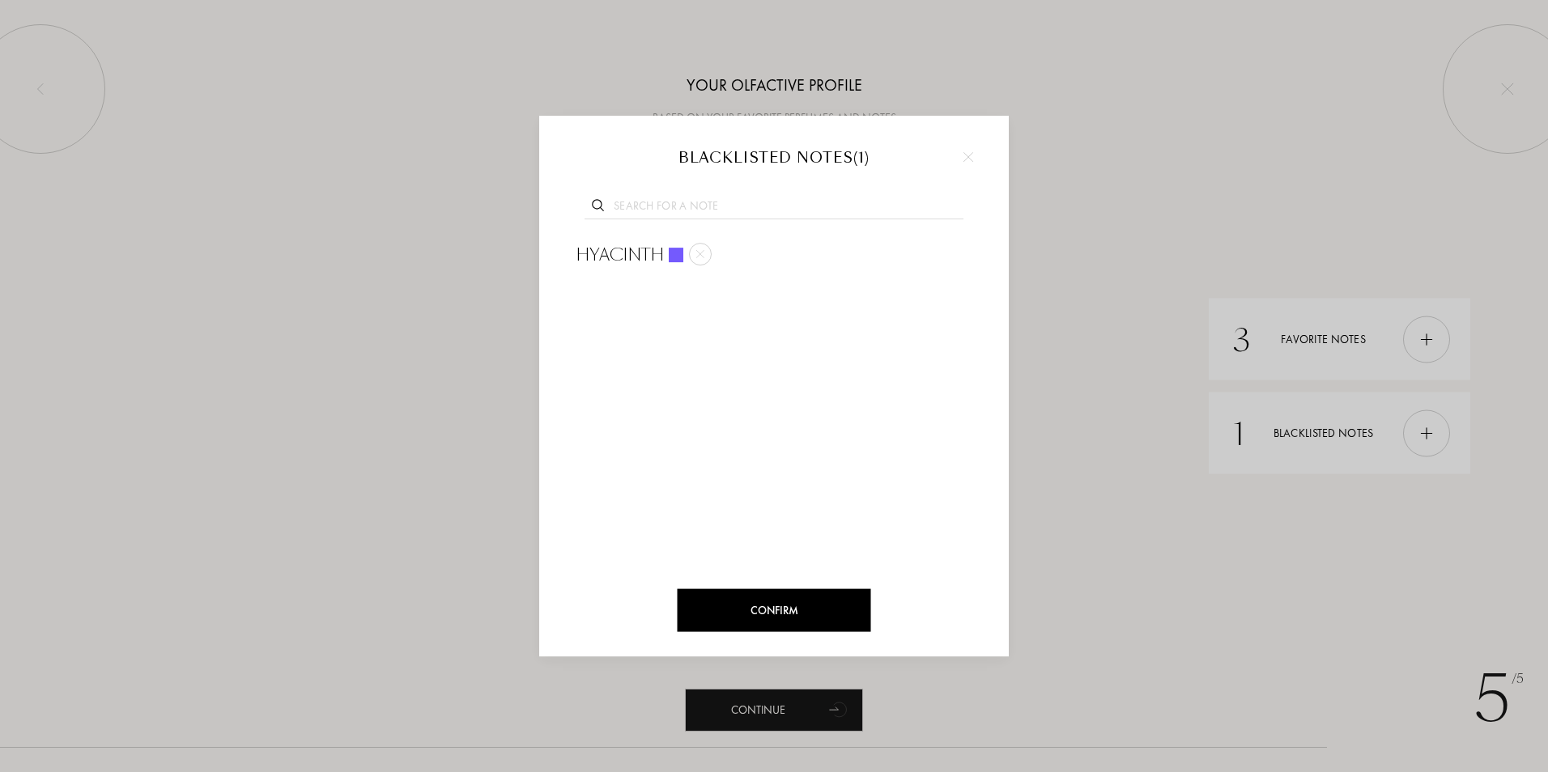
click at [1436, 435] on div at bounding box center [774, 386] width 1548 height 772
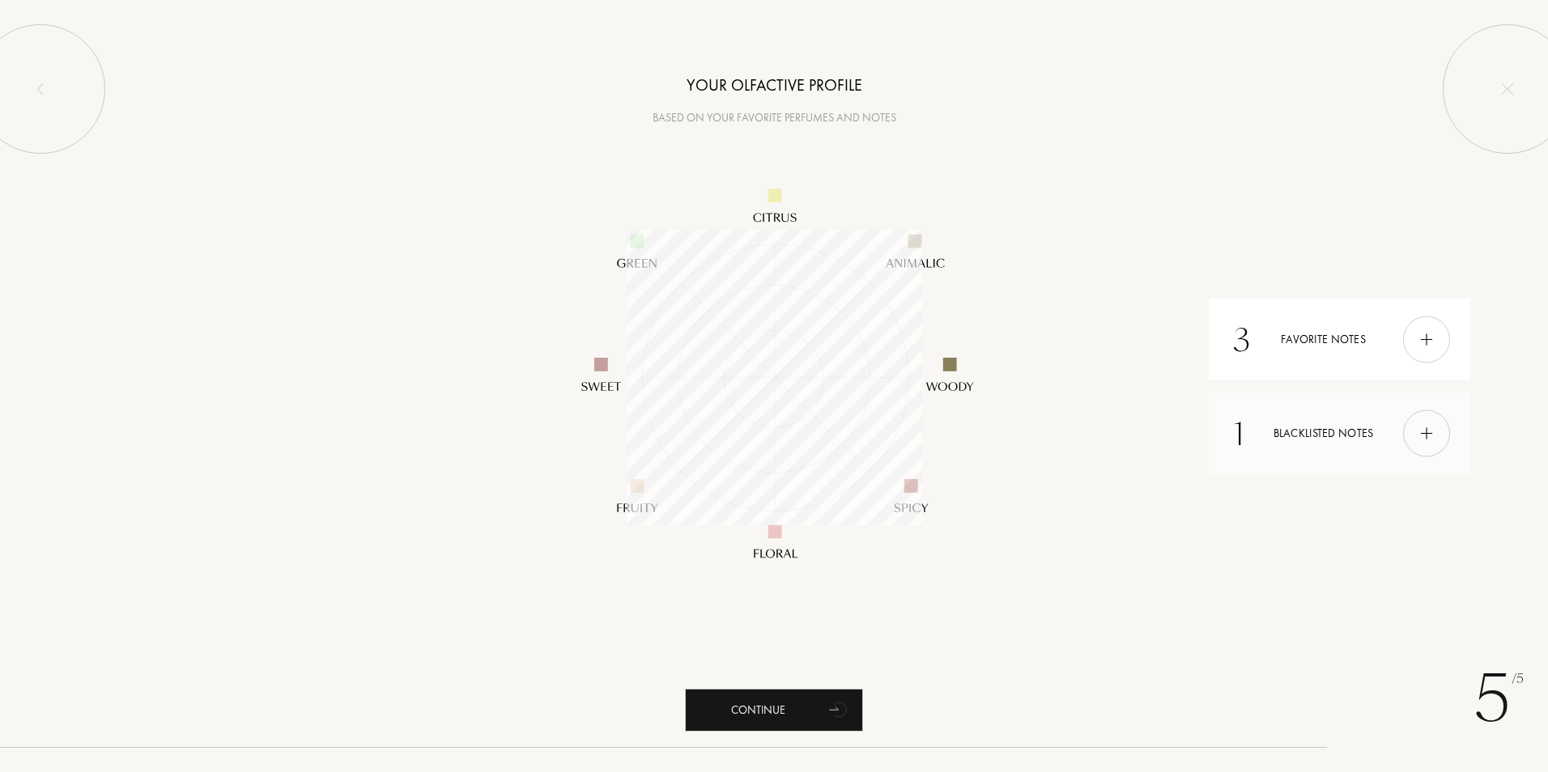
click at [1426, 439] on img at bounding box center [1427, 433] width 18 height 18
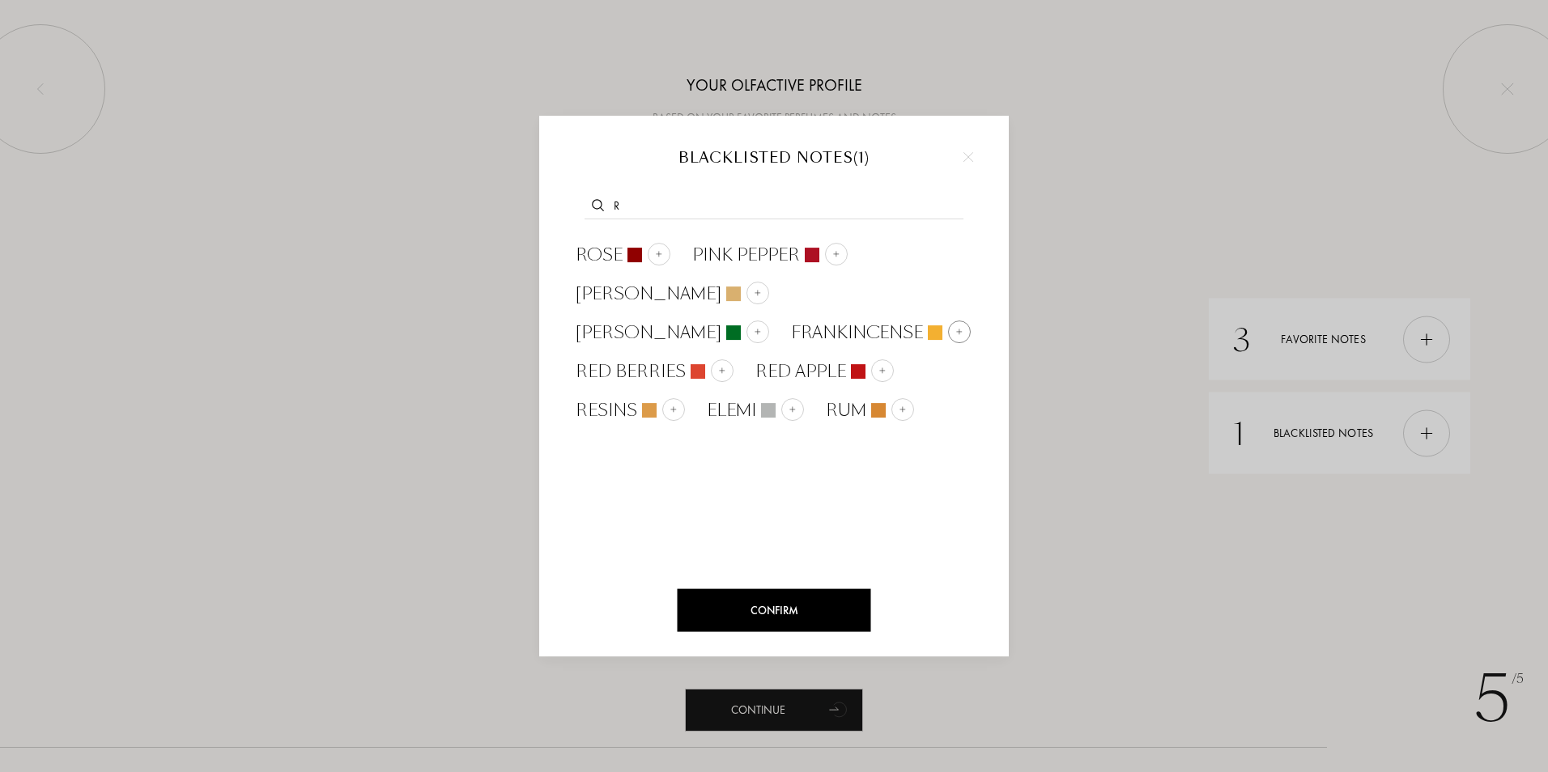
type input "r"
click at [791, 328] on span "Frankincense" at bounding box center [857, 333] width 132 height 24
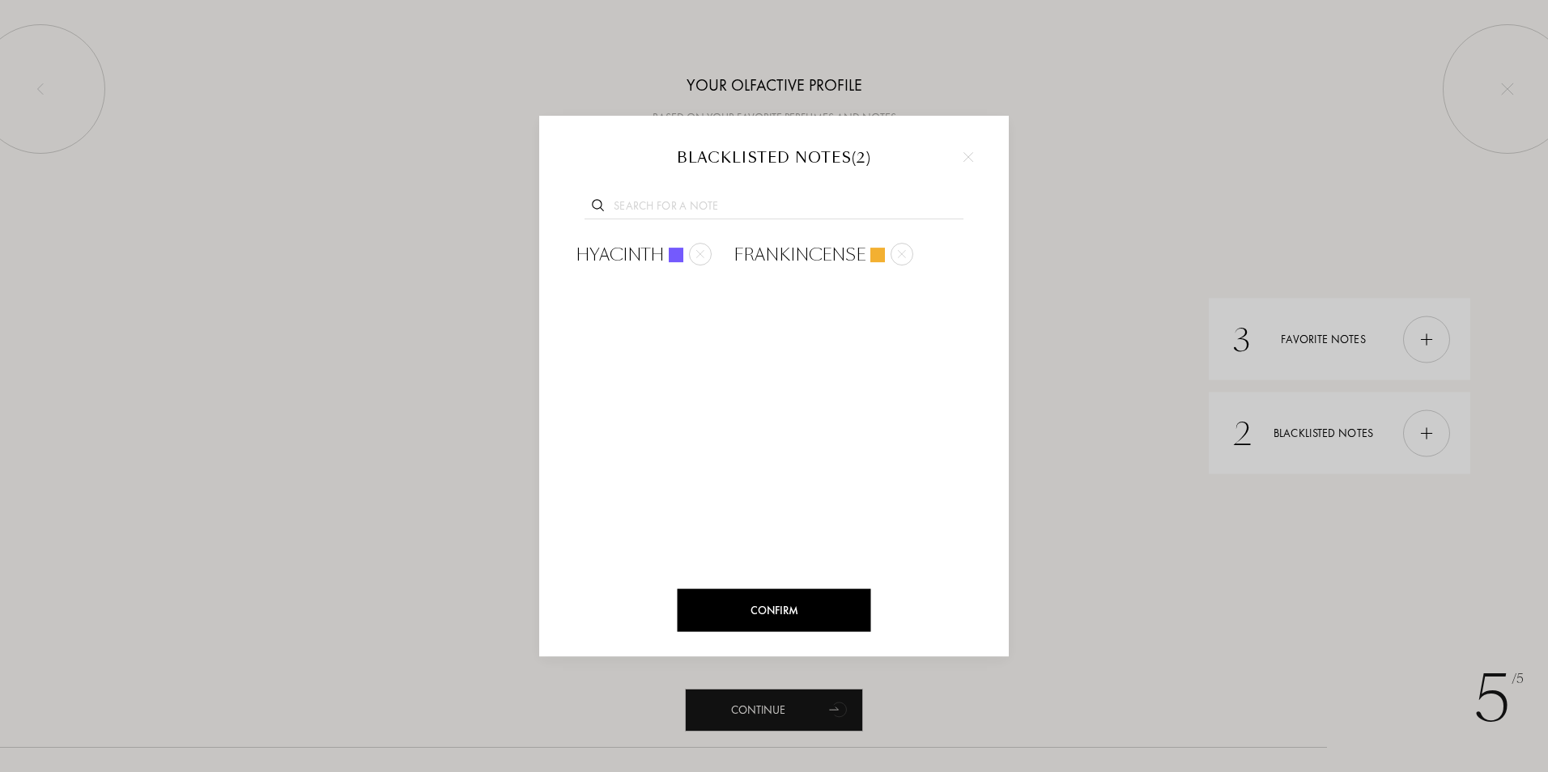
click at [1422, 433] on div at bounding box center [774, 386] width 1548 height 772
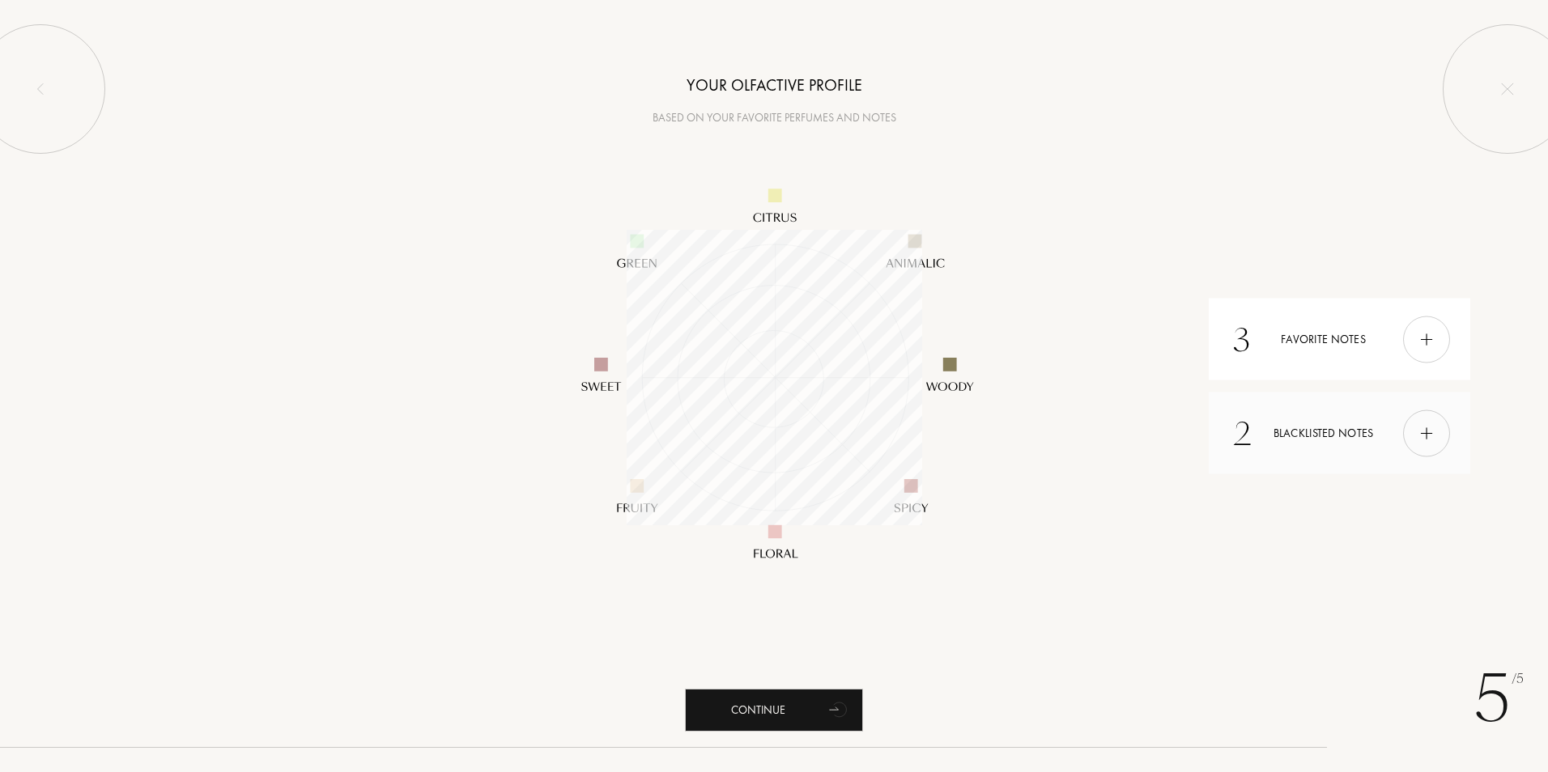
click at [1334, 430] on div "2 Blacklisted notes" at bounding box center [1340, 434] width 262 height 82
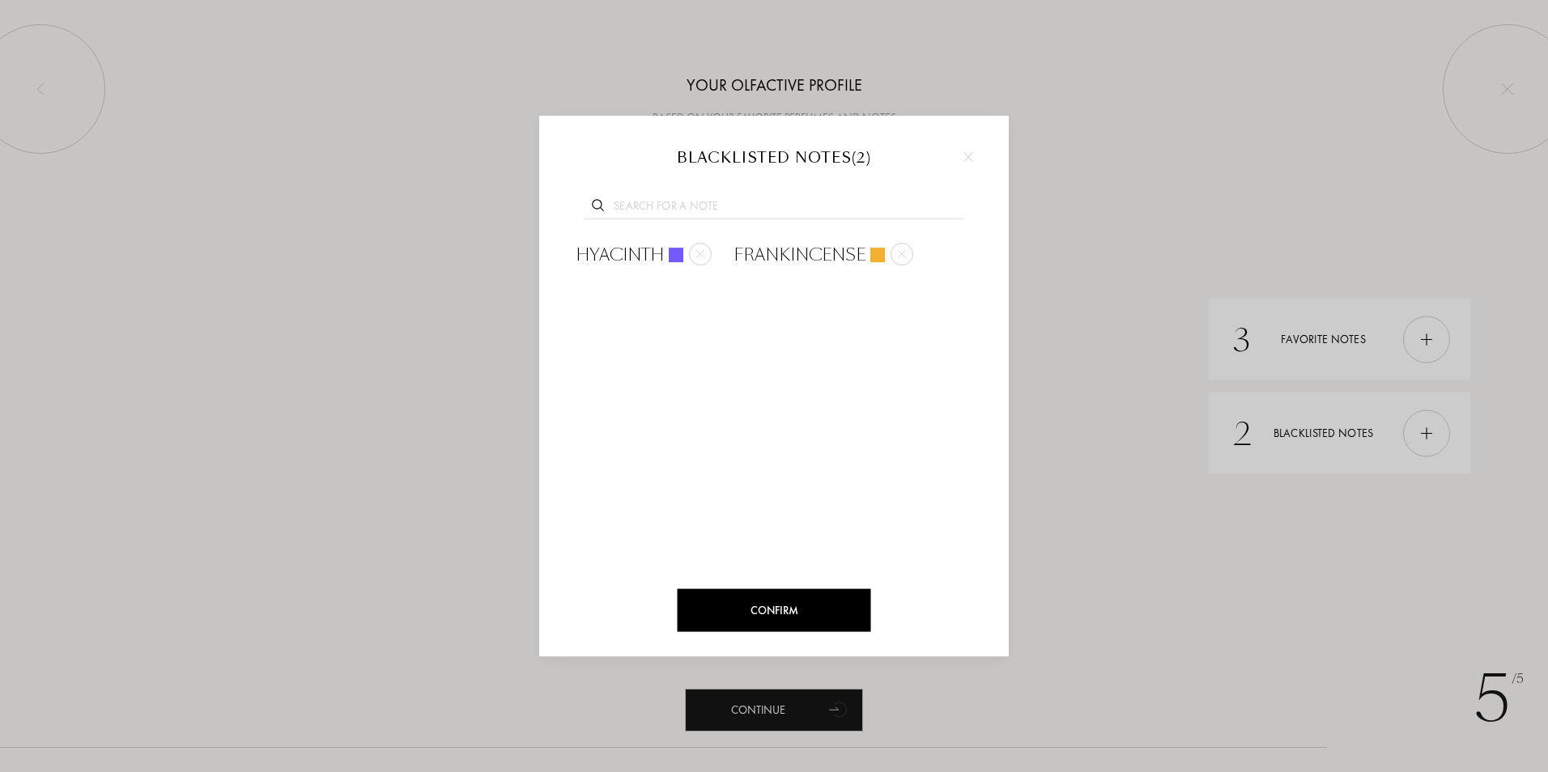
click at [753, 198] on input "text" at bounding box center [774, 209] width 379 height 22
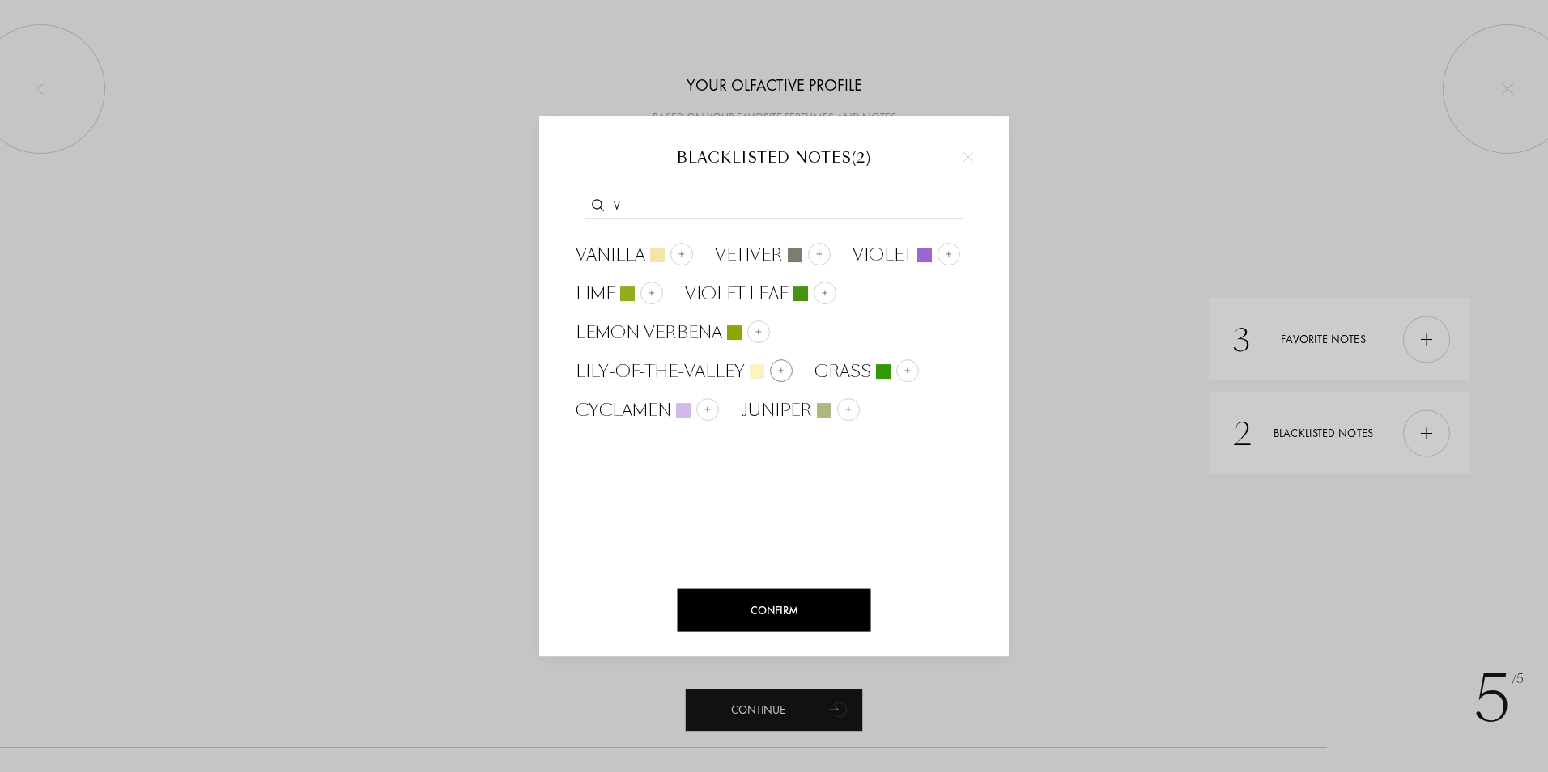
type input "v"
click at [693, 363] on span "Lily-of-the-Valley" at bounding box center [660, 372] width 169 height 24
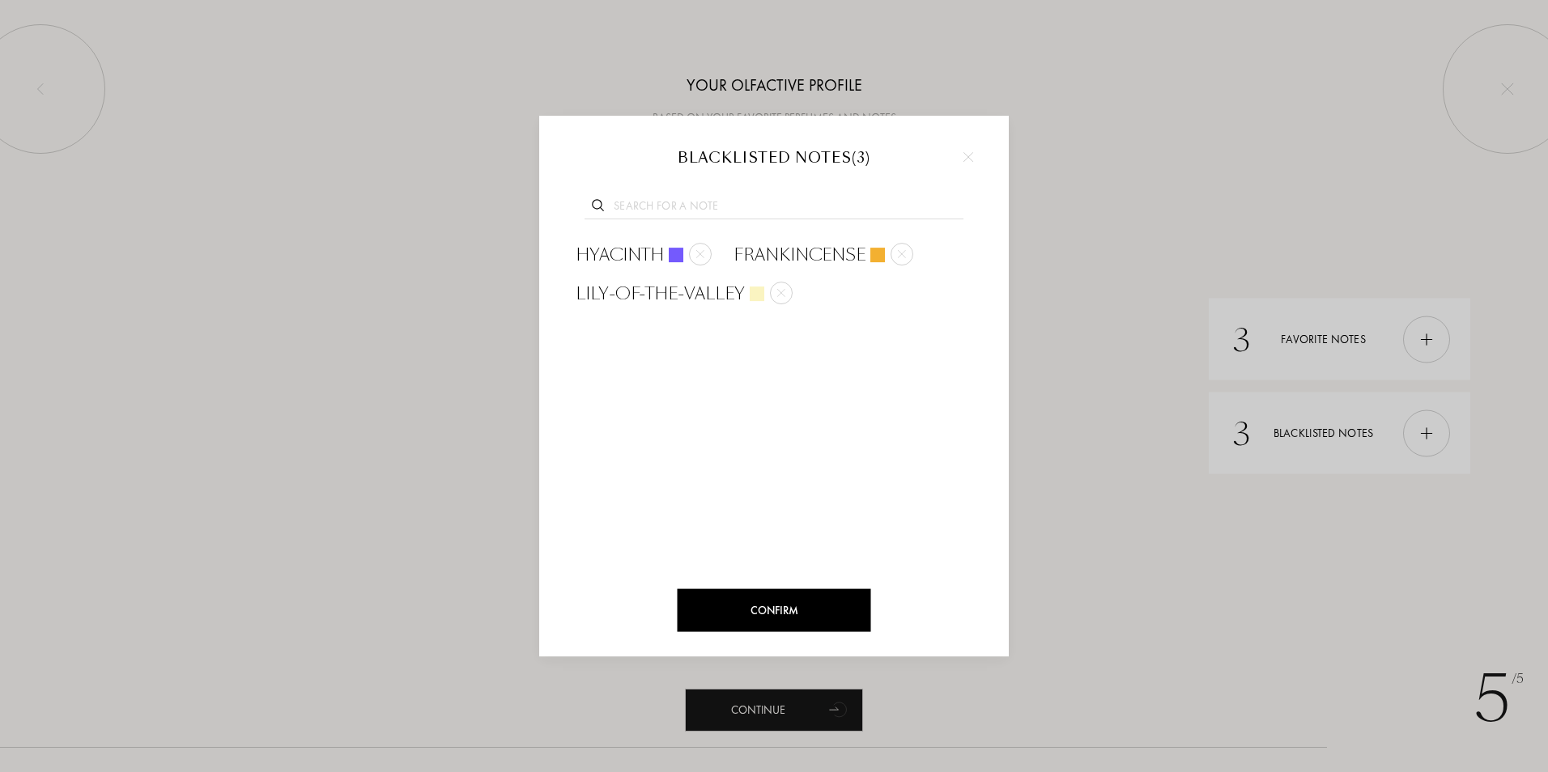
click at [672, 210] on input "text" at bounding box center [774, 209] width 379 height 22
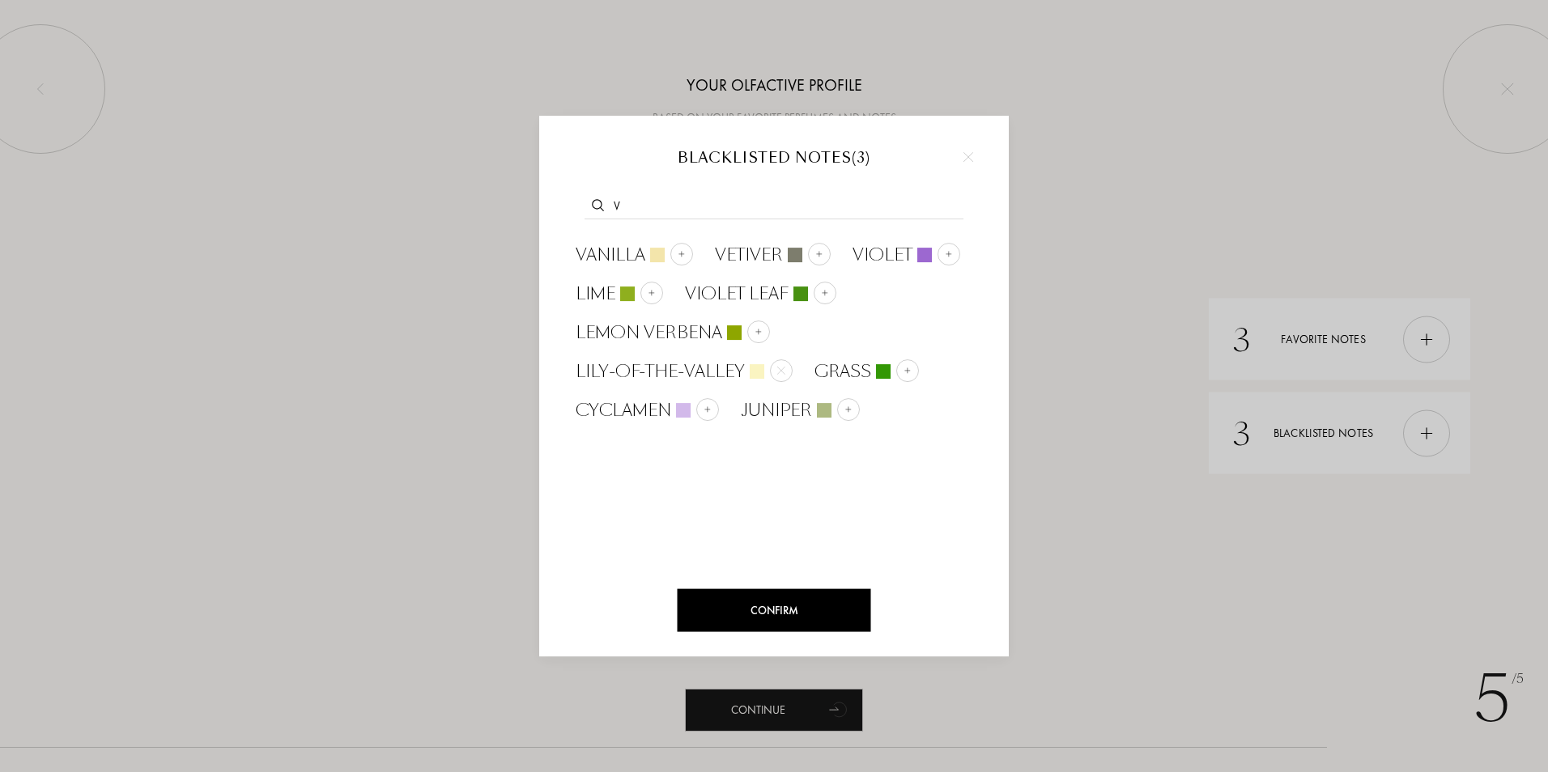
type input "v"
click at [969, 162] on img at bounding box center [969, 157] width 10 height 10
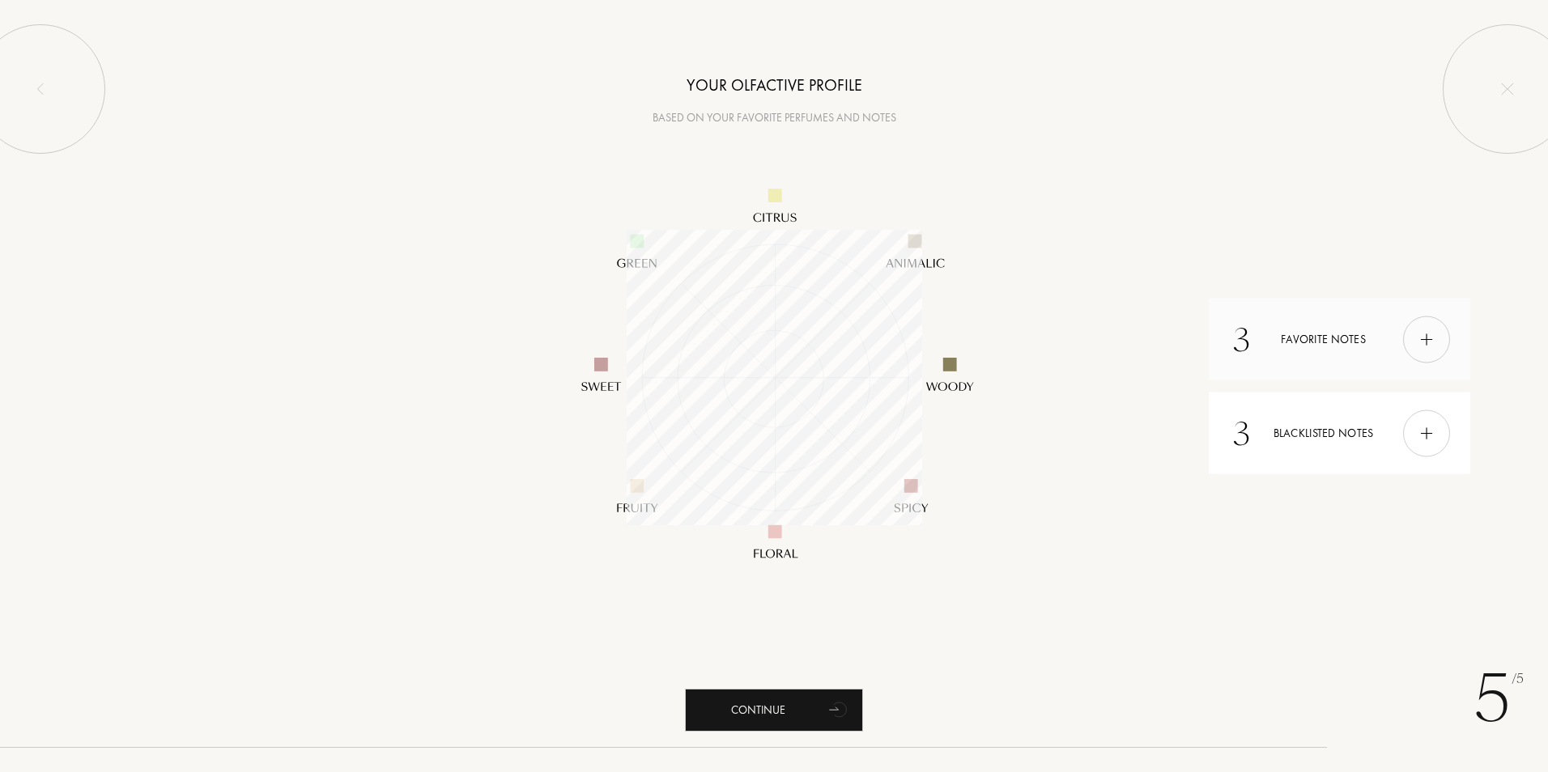
click at [1430, 342] on img at bounding box center [1427, 339] width 18 height 18
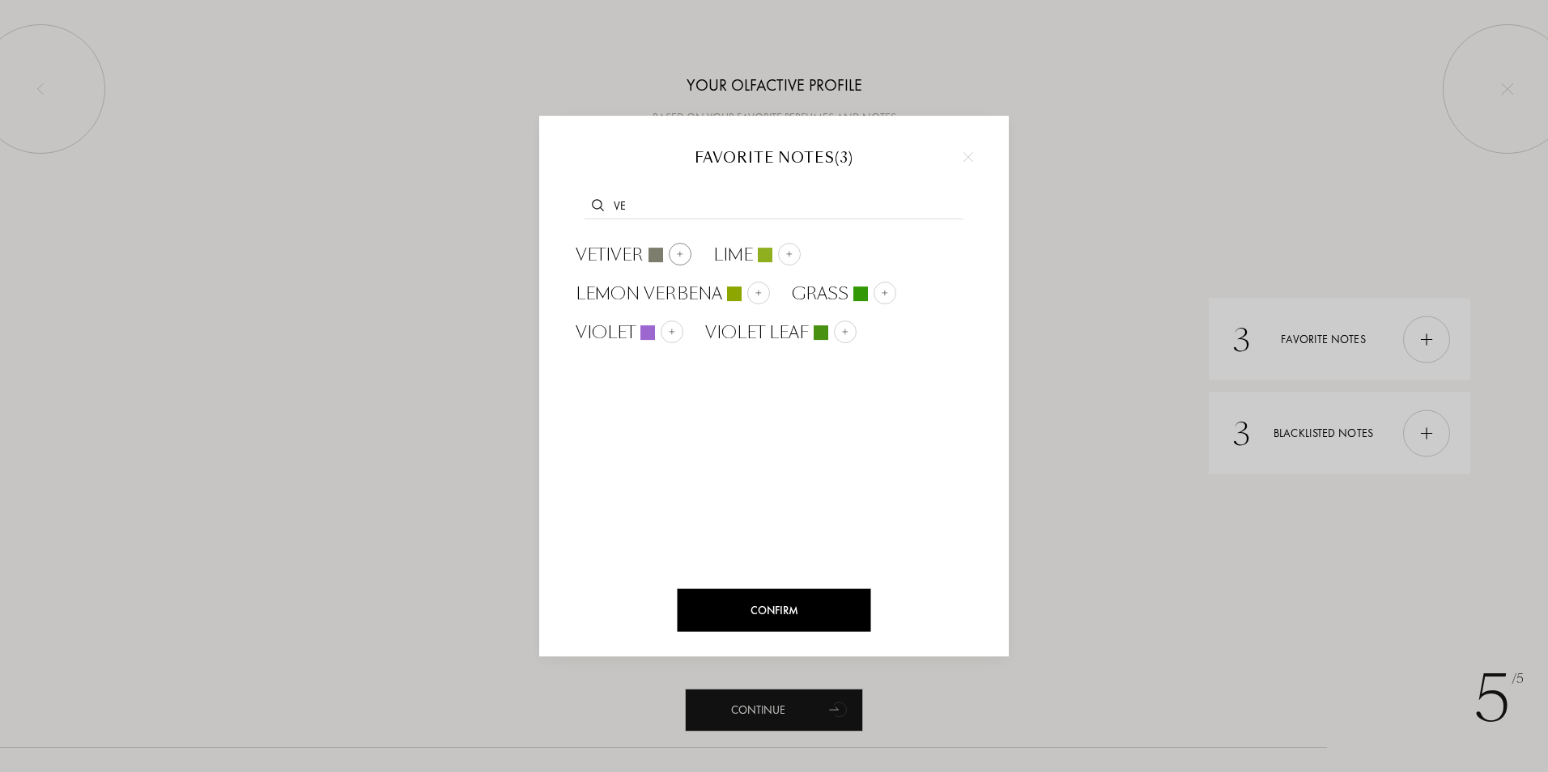
type input "ve"
click at [601, 250] on span "Vetiver" at bounding box center [610, 255] width 68 height 24
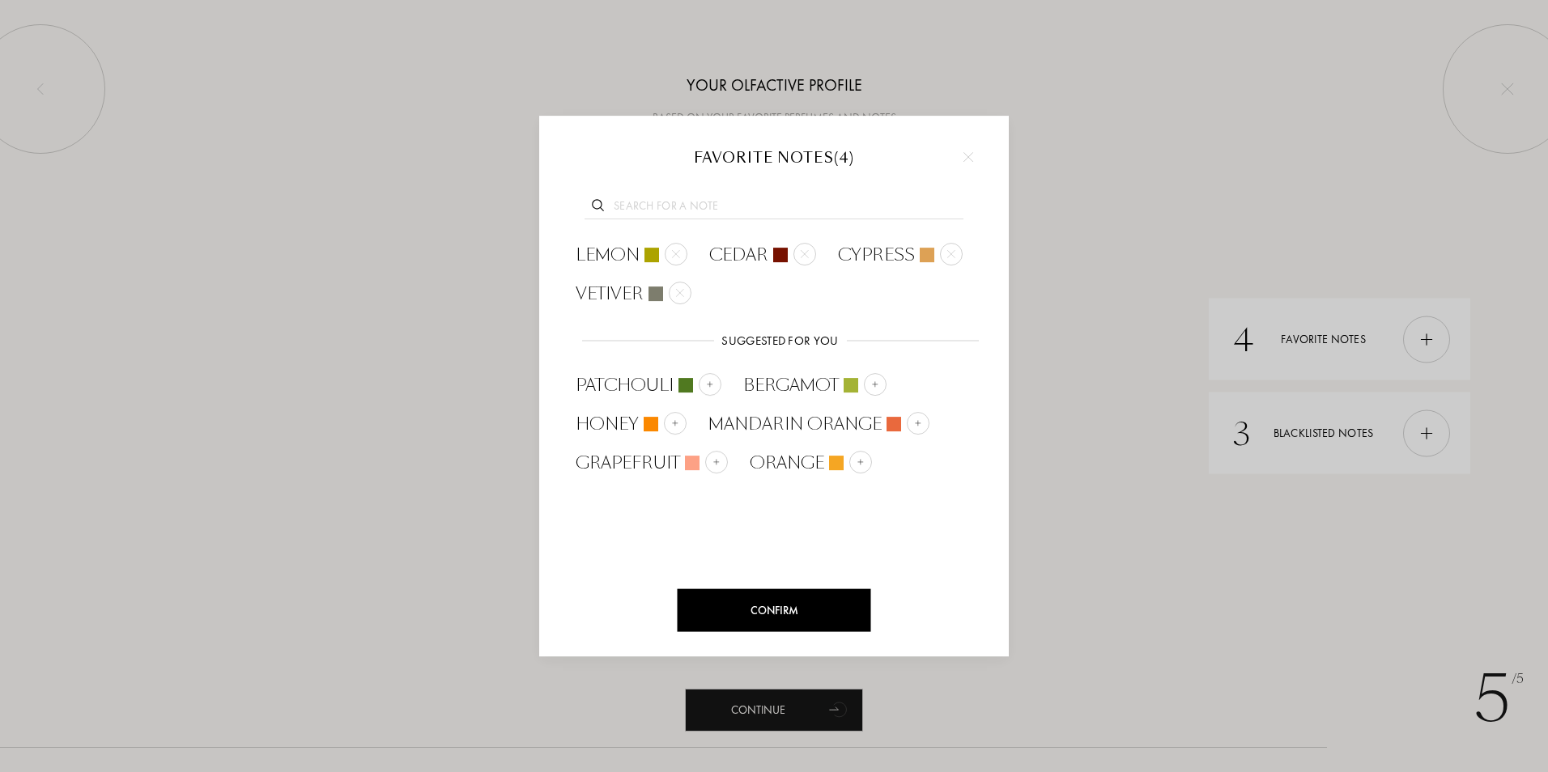
click at [641, 214] on input "text" at bounding box center [774, 209] width 379 height 22
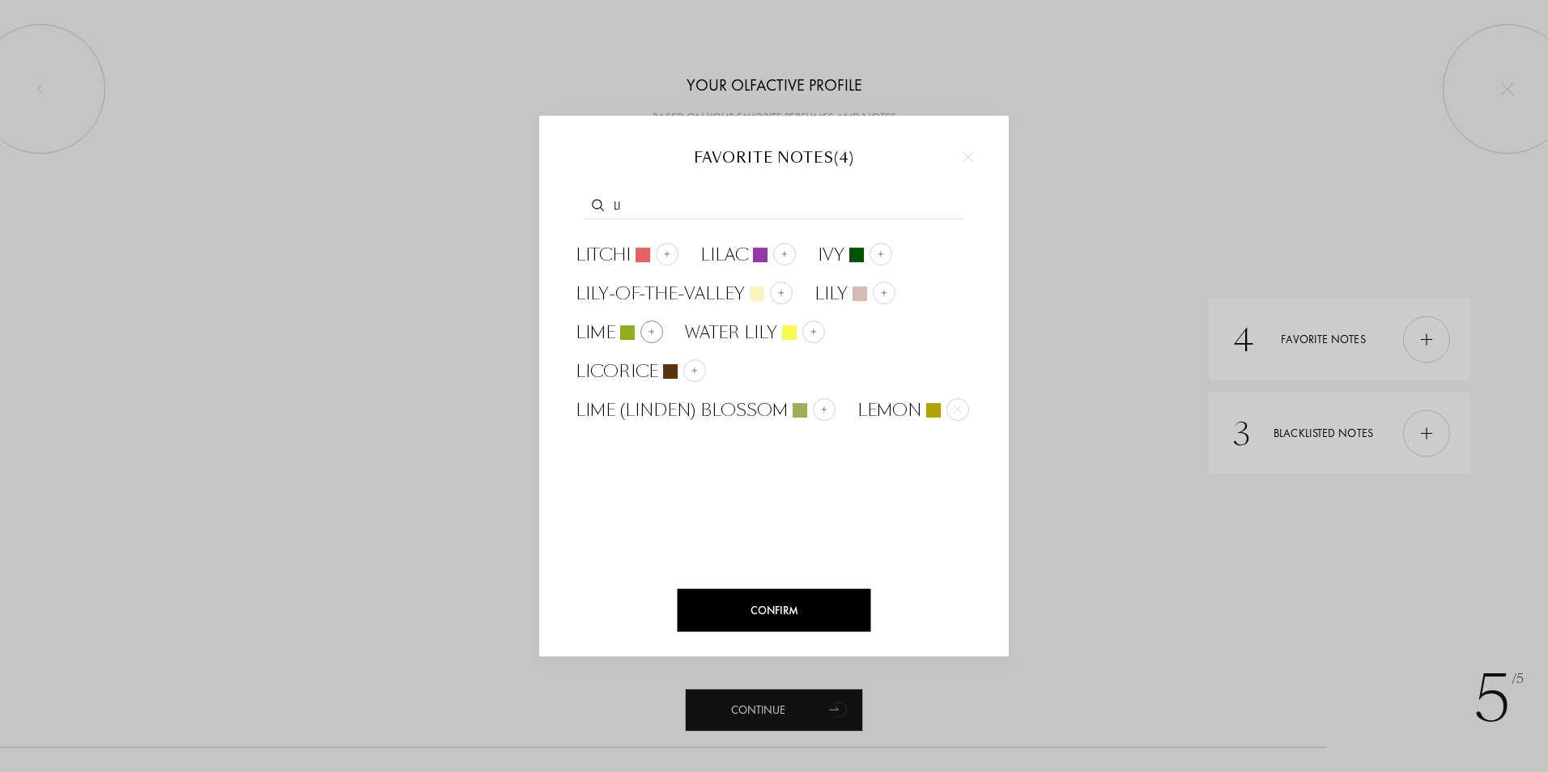
type input "li"
click at [609, 328] on span "Lime" at bounding box center [596, 333] width 40 height 24
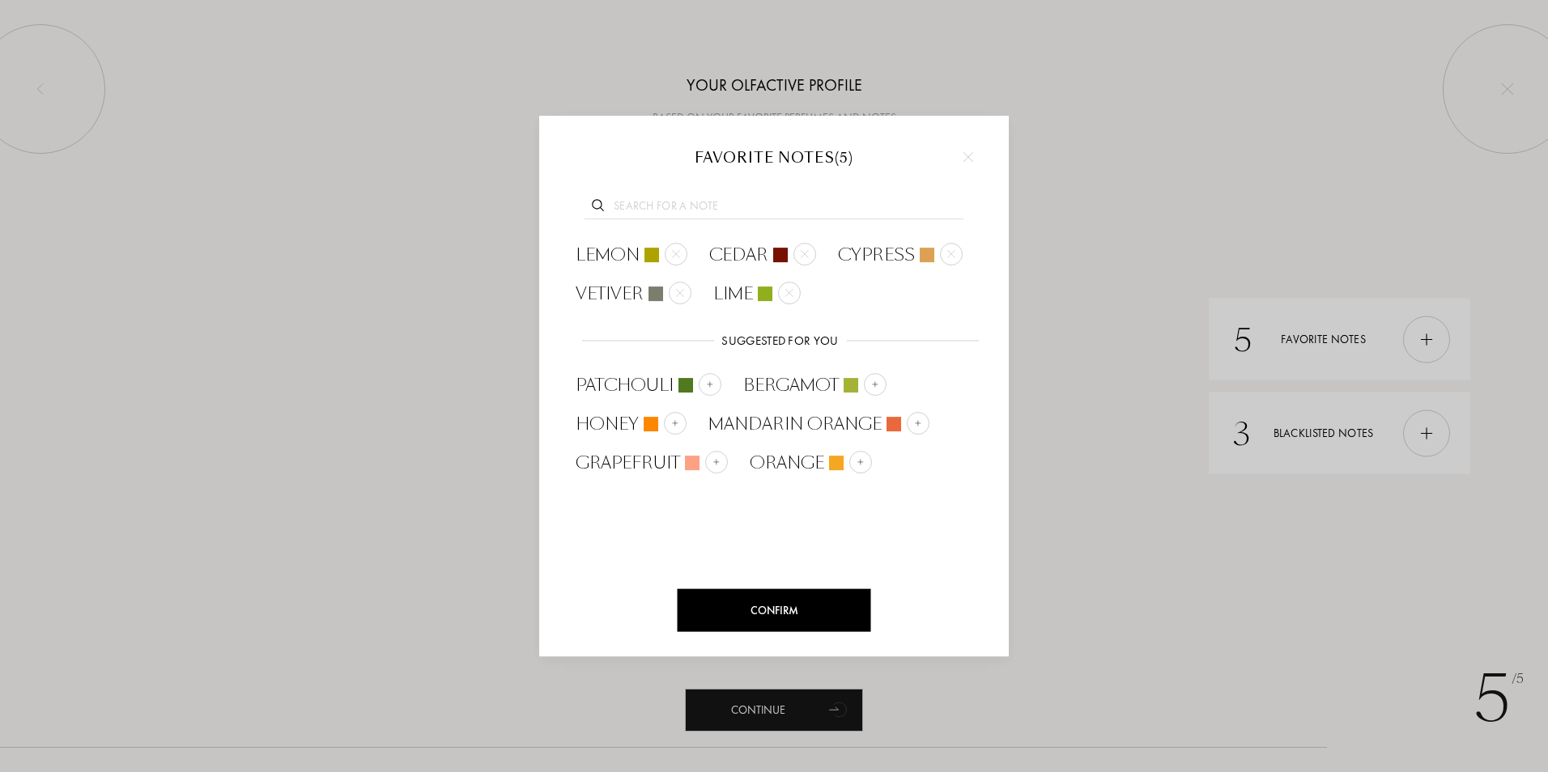
click at [670, 206] on input "text" at bounding box center [774, 209] width 379 height 22
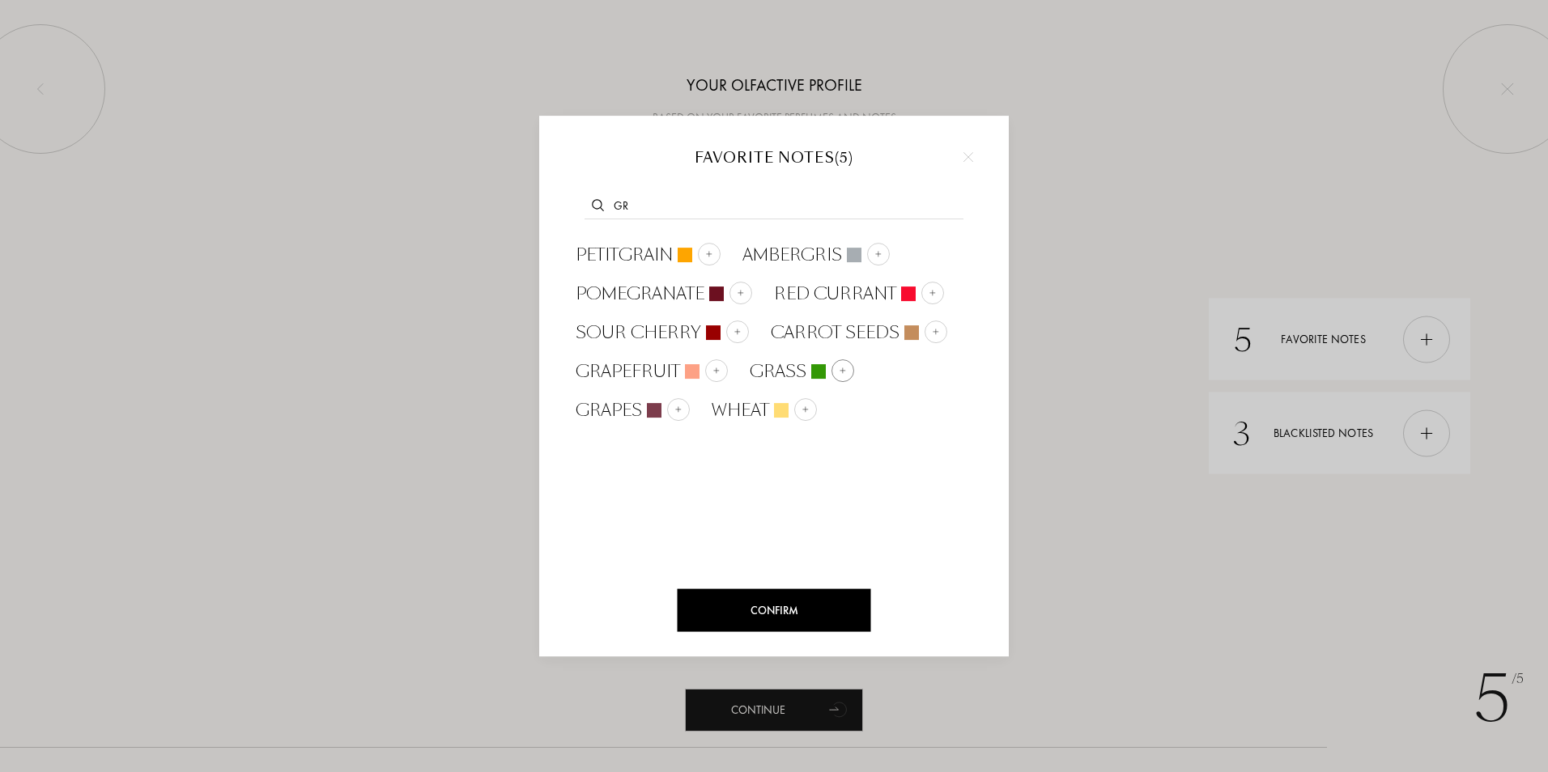
type input "gr"
click at [769, 361] on span "Grass" at bounding box center [778, 372] width 57 height 24
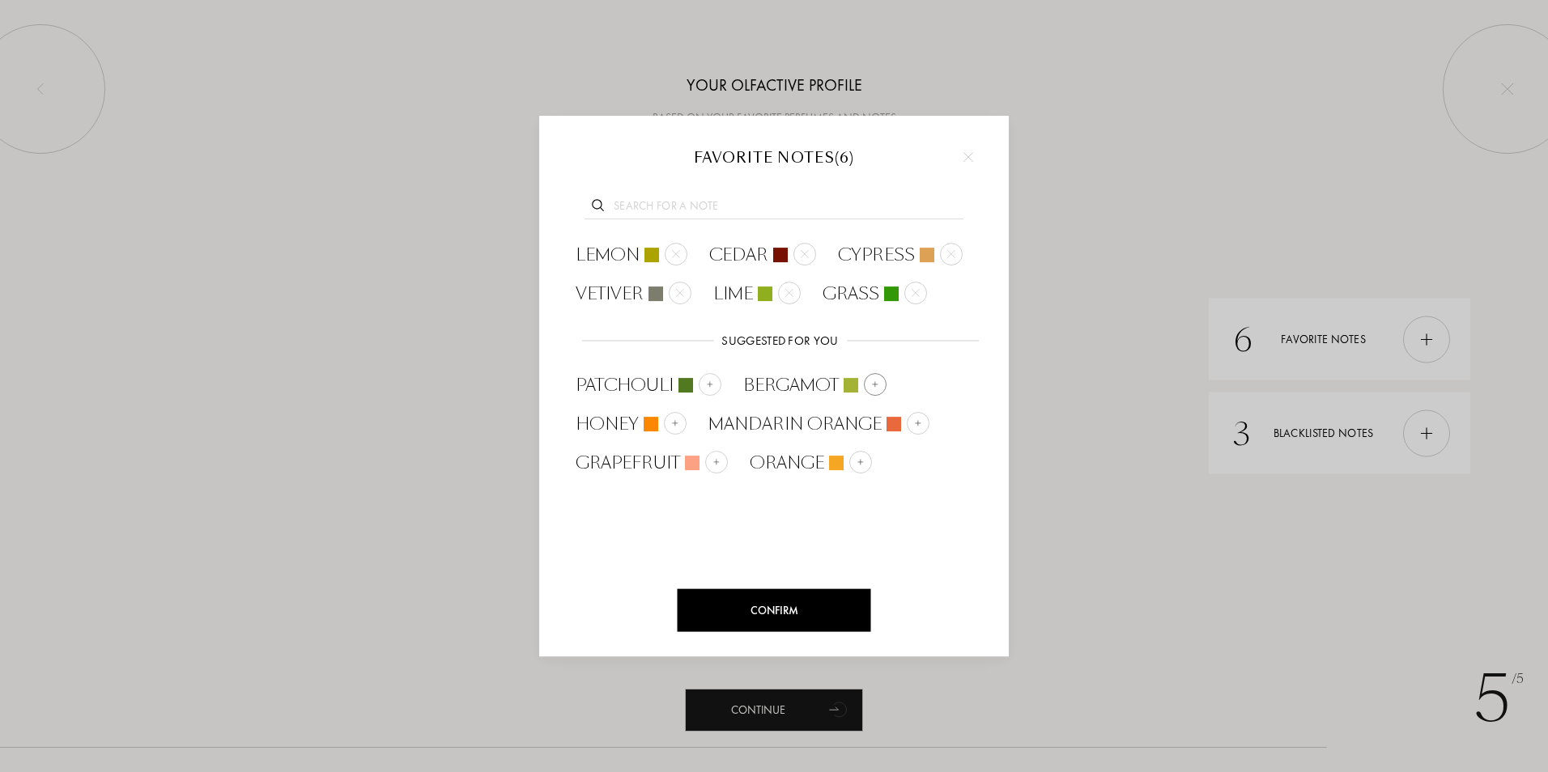
click at [782, 375] on span "Bergamot" at bounding box center [791, 385] width 96 height 24
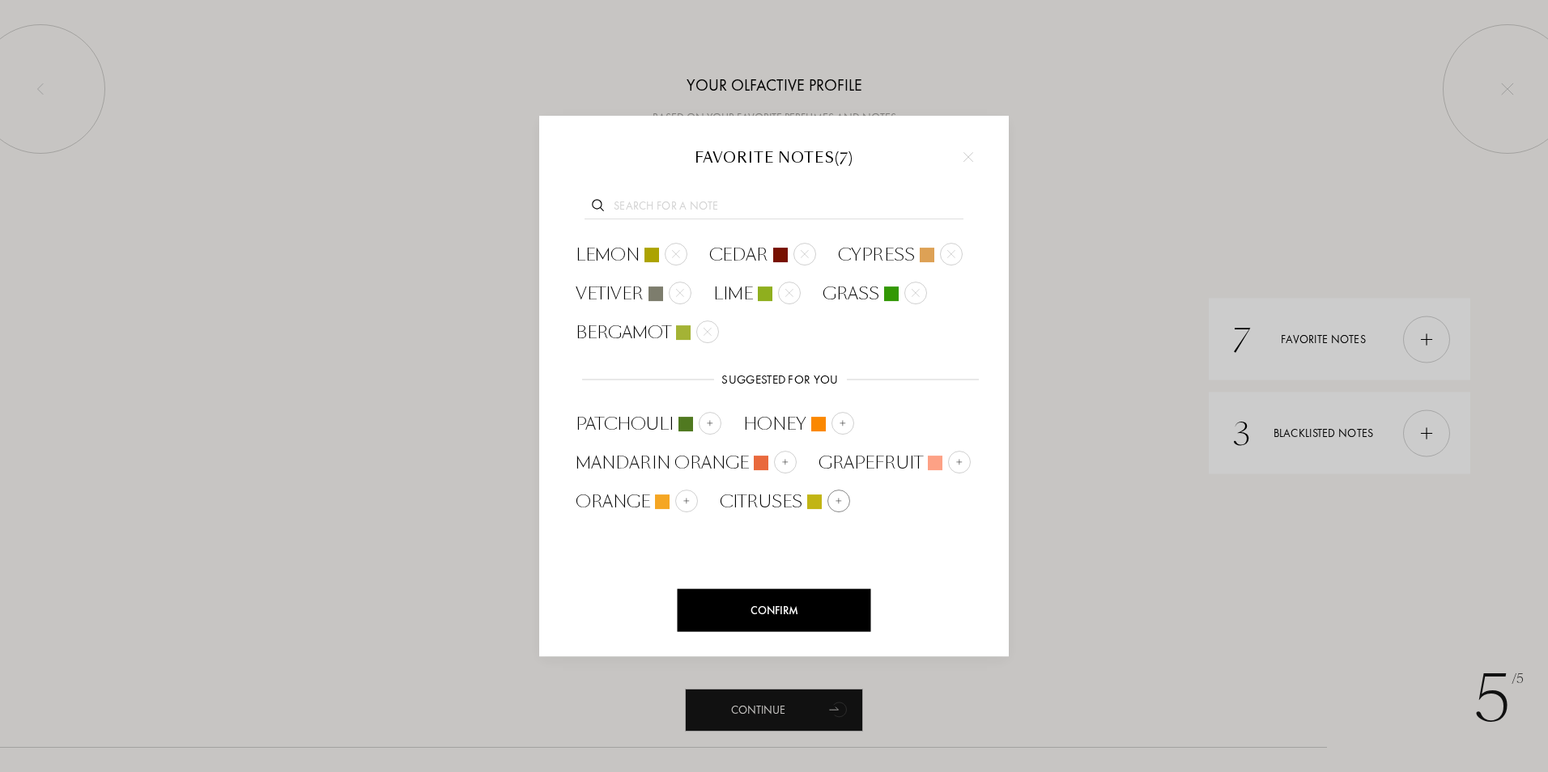
click at [779, 504] on span "Citruses" at bounding box center [761, 502] width 83 height 24
click at [794, 618] on div "Confirm" at bounding box center [775, 610] width 194 height 43
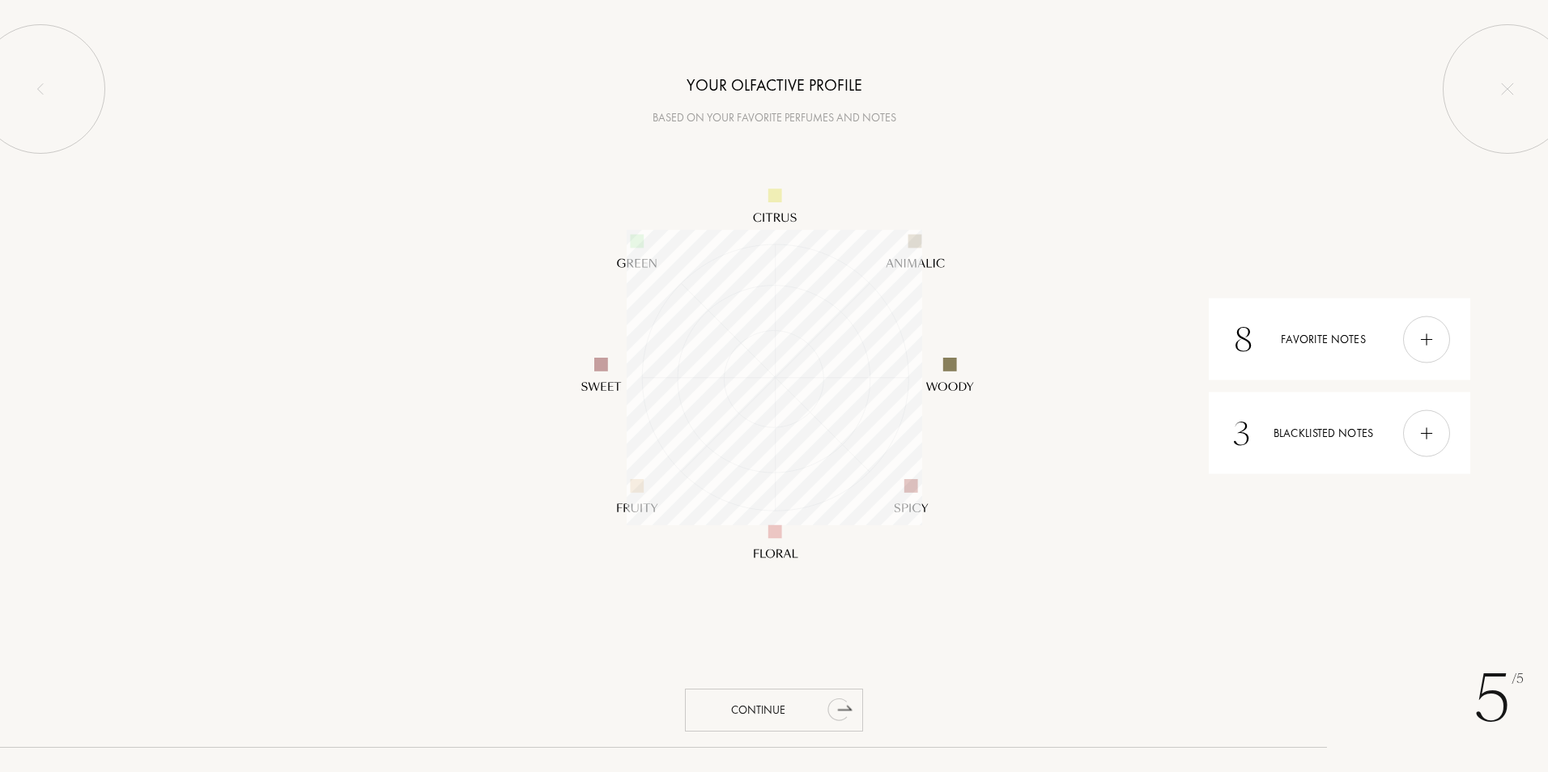
click at [769, 704] on div "Continue" at bounding box center [774, 710] width 178 height 43
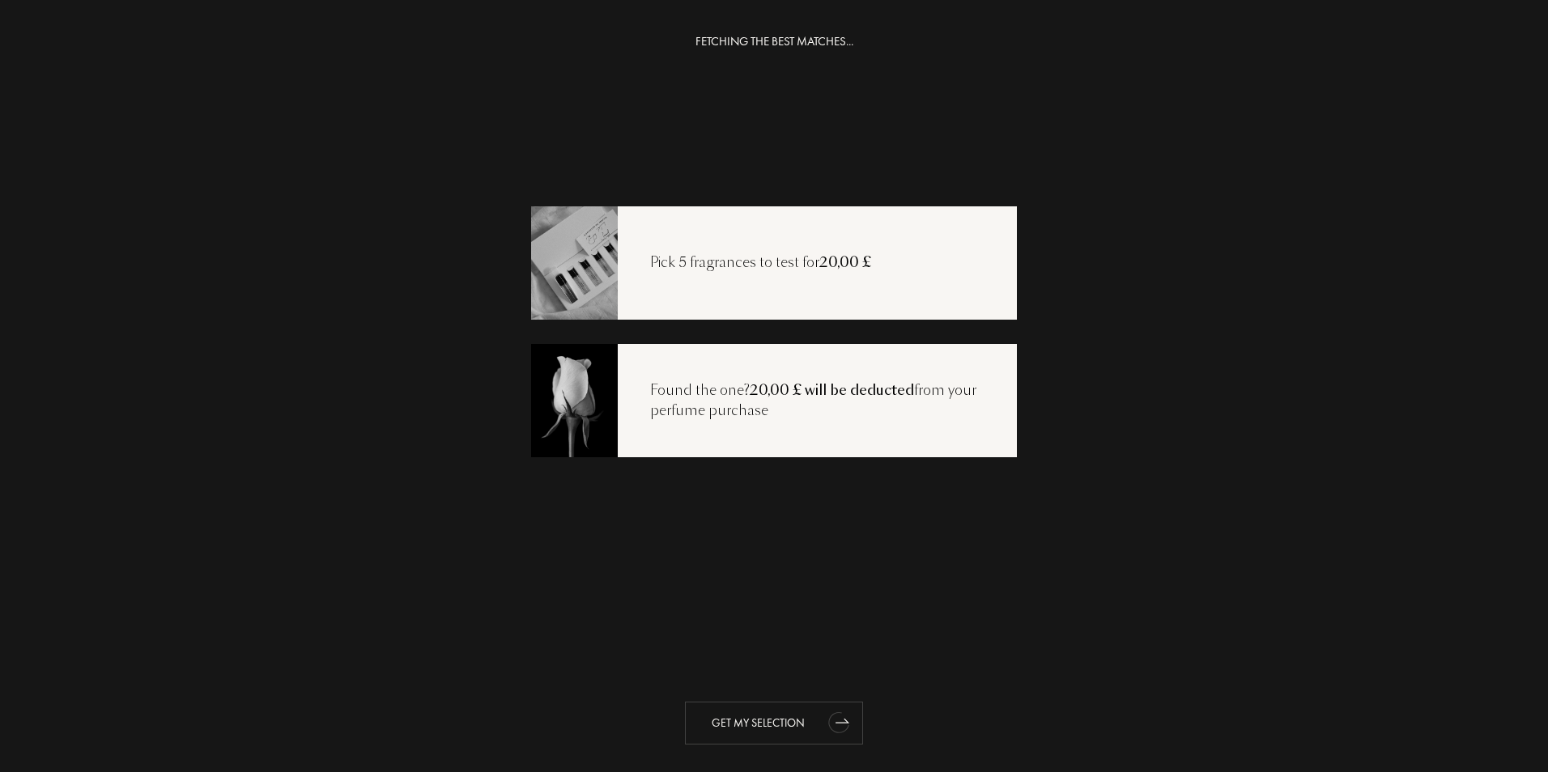
click at [763, 725] on div "Get my selection" at bounding box center [774, 723] width 178 height 43
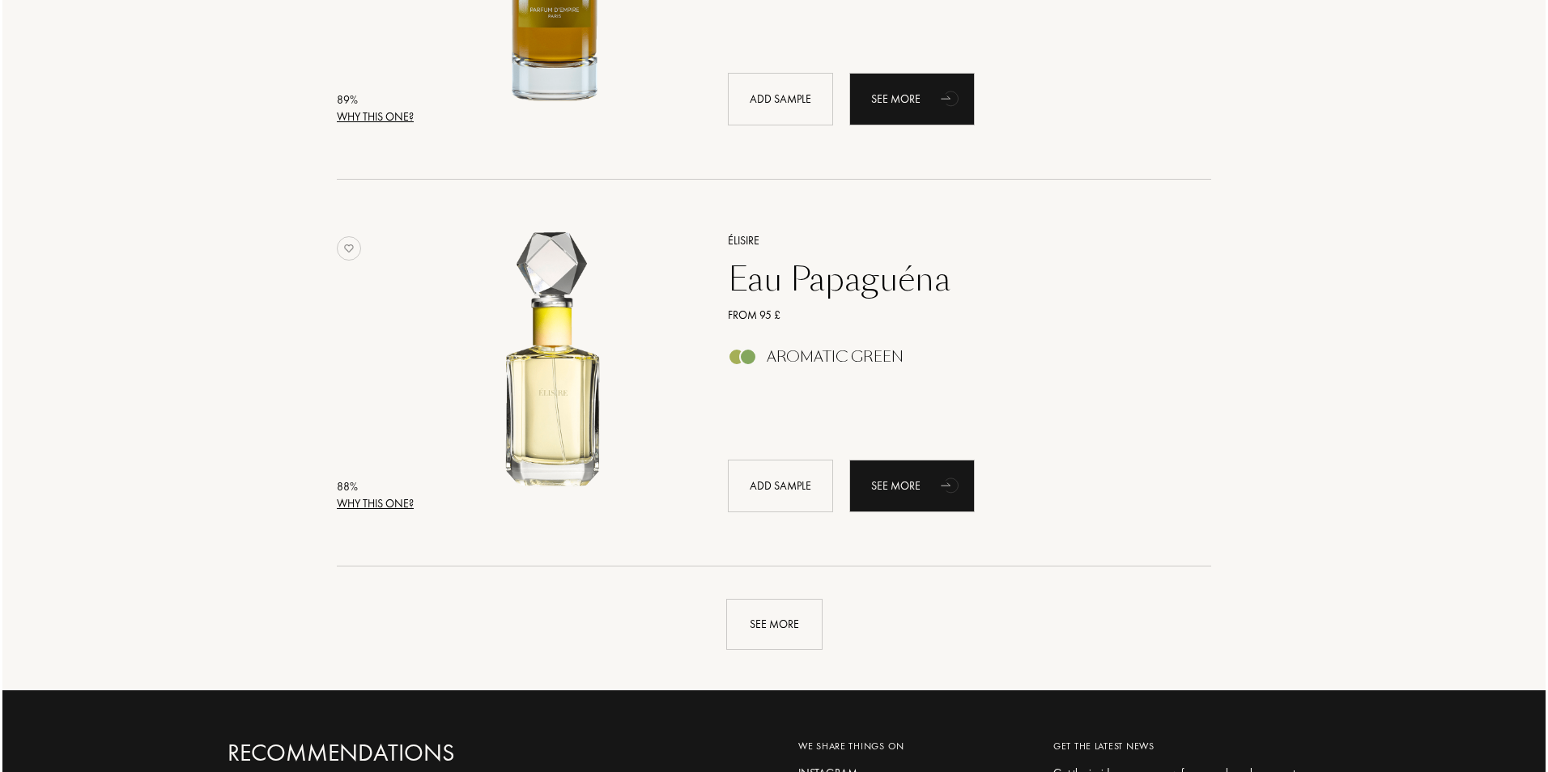
scroll to position [3644, 0]
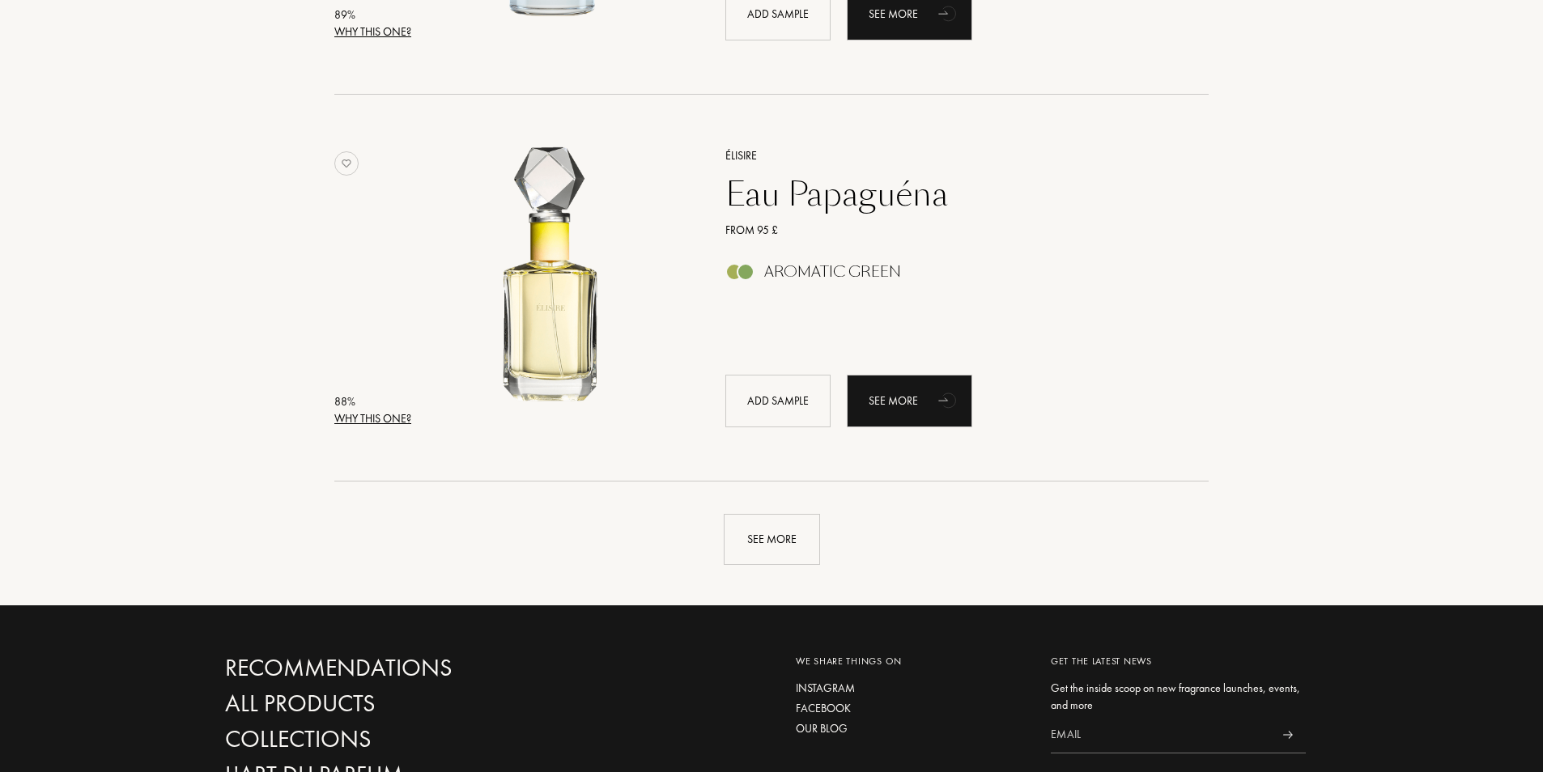
click at [372, 418] on div "Why this one?" at bounding box center [372, 419] width 77 height 17
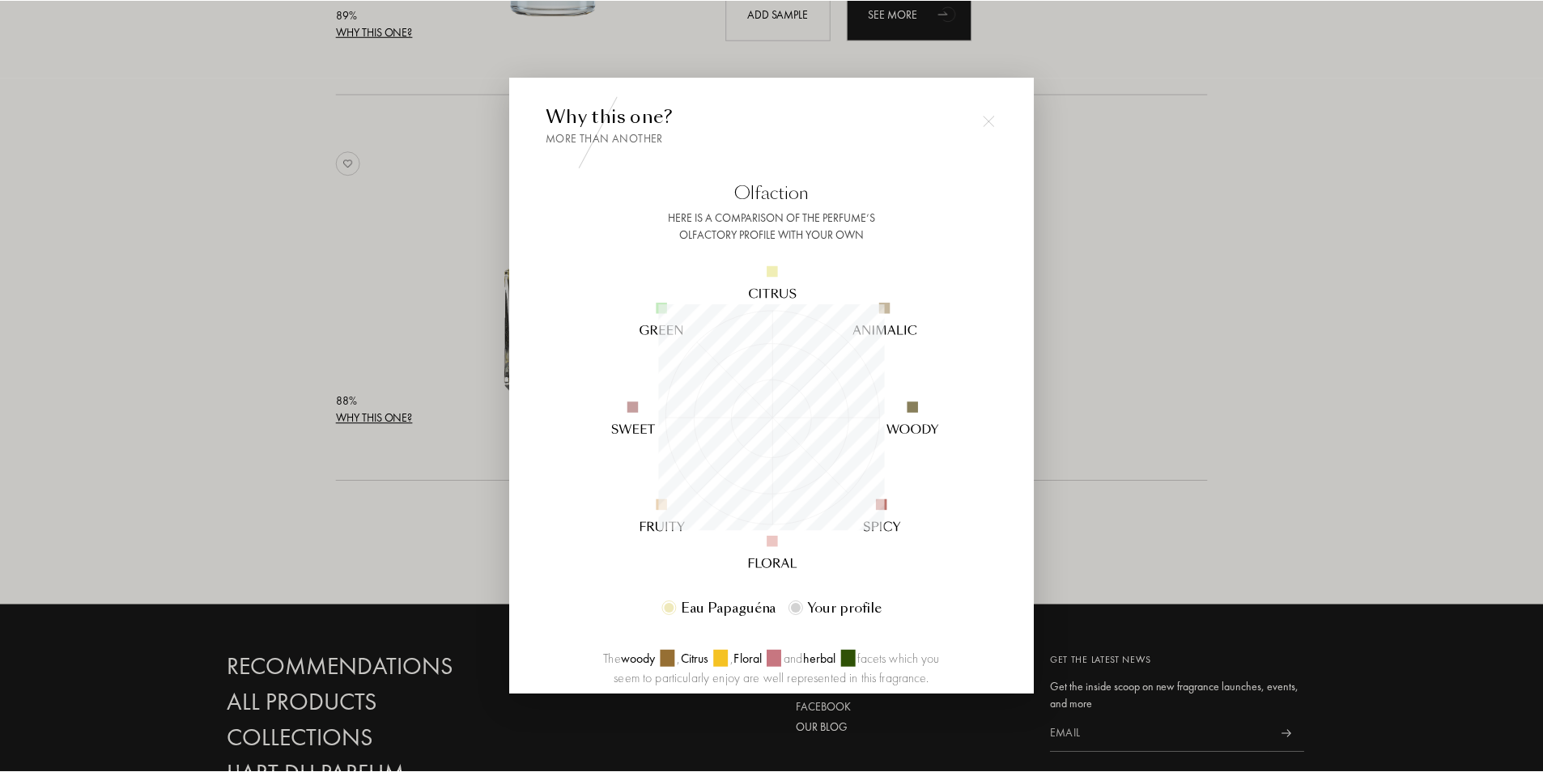
scroll to position [227, 227]
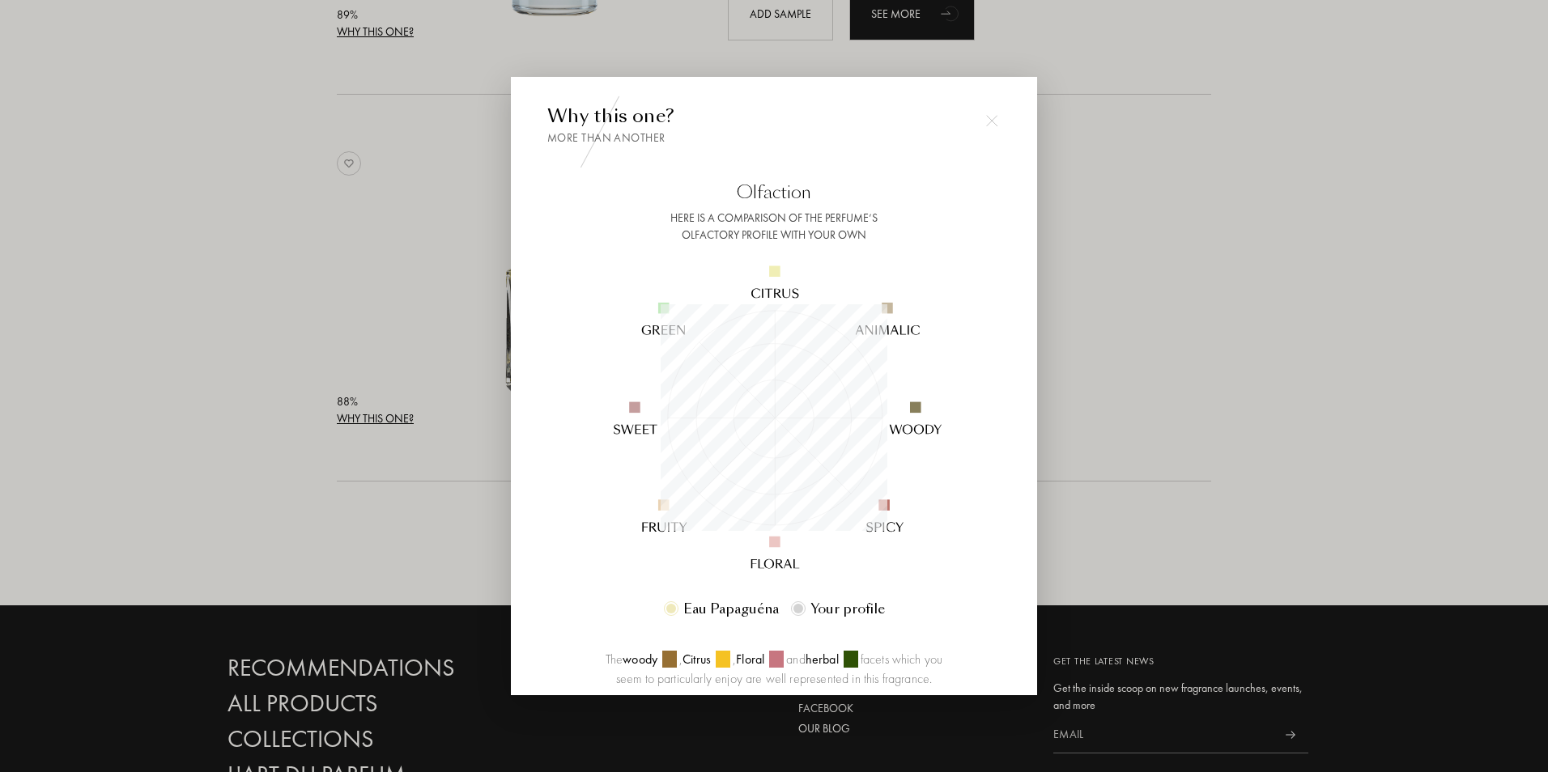
click at [994, 119] on img at bounding box center [991, 121] width 11 height 11
